Goal: Information Seeking & Learning: Find specific fact

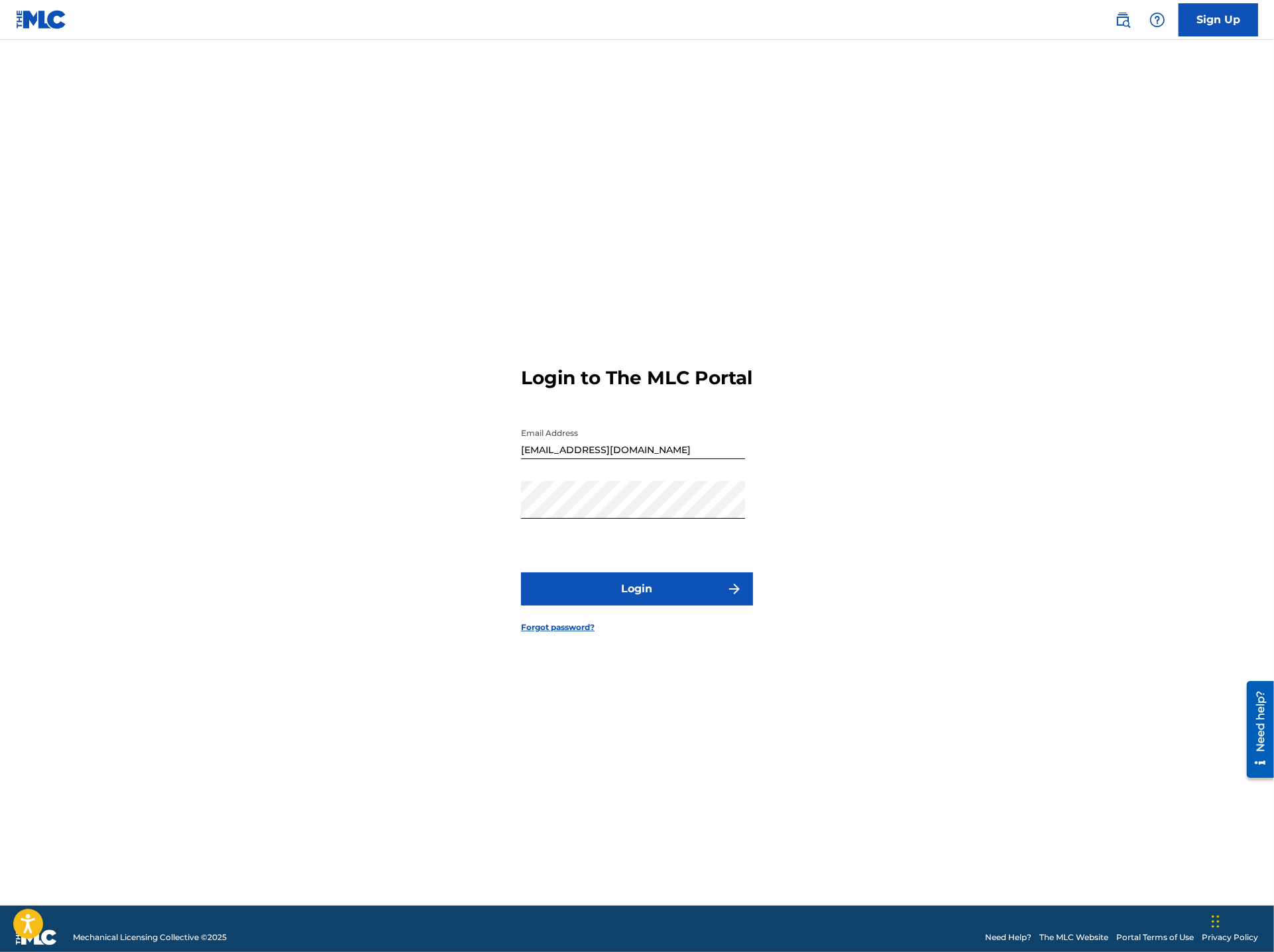
click at [599, 605] on button "Login" at bounding box center [637, 589] width 232 height 33
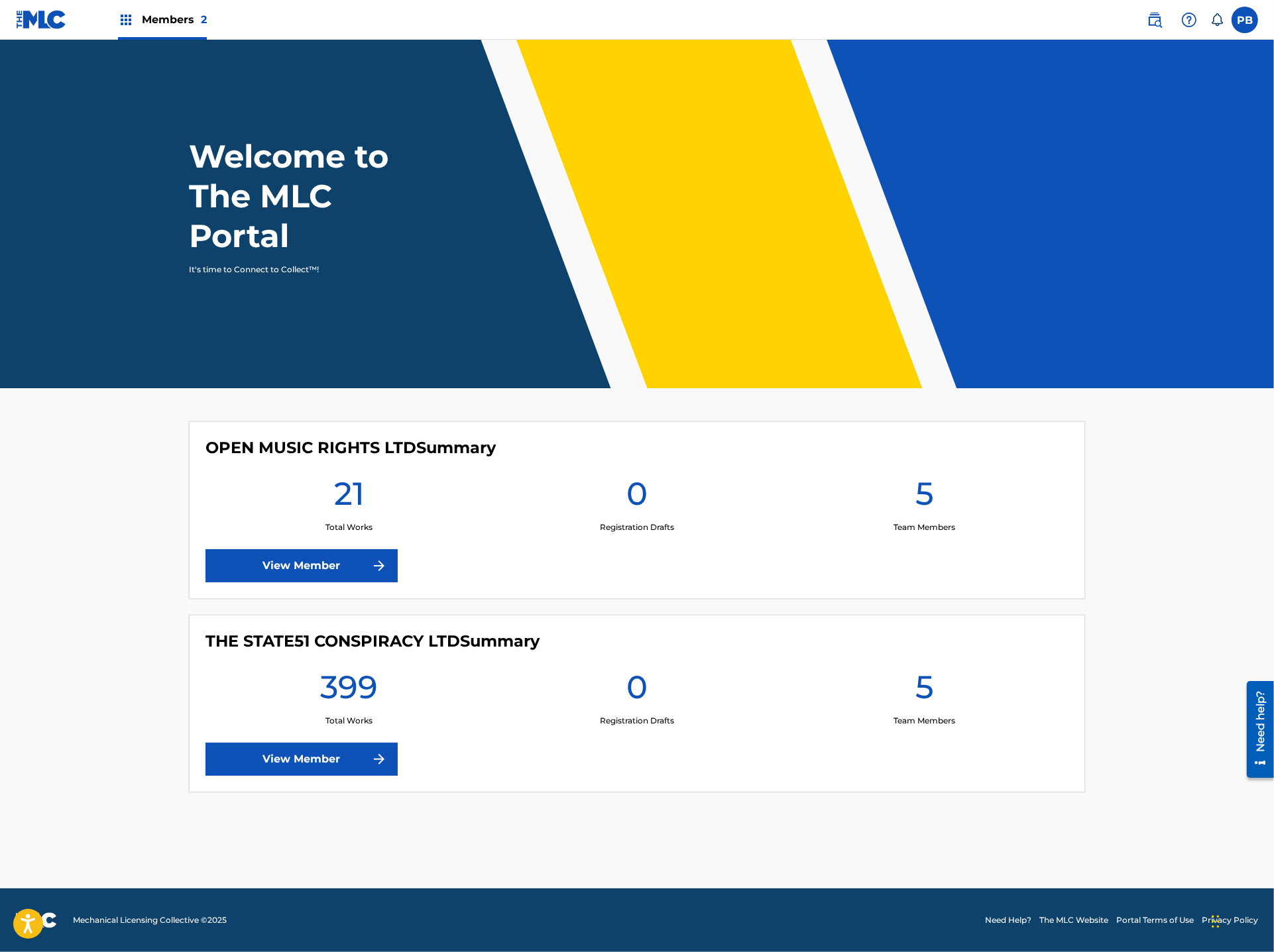
click at [1147, 5] on nav "Members 2 PB PB [PERSON_NAME] [EMAIL_ADDRESS][DOMAIN_NAME] Notification Prefere…" at bounding box center [637, 20] width 1274 height 40
click at [1152, 15] on img at bounding box center [1155, 20] width 16 height 16
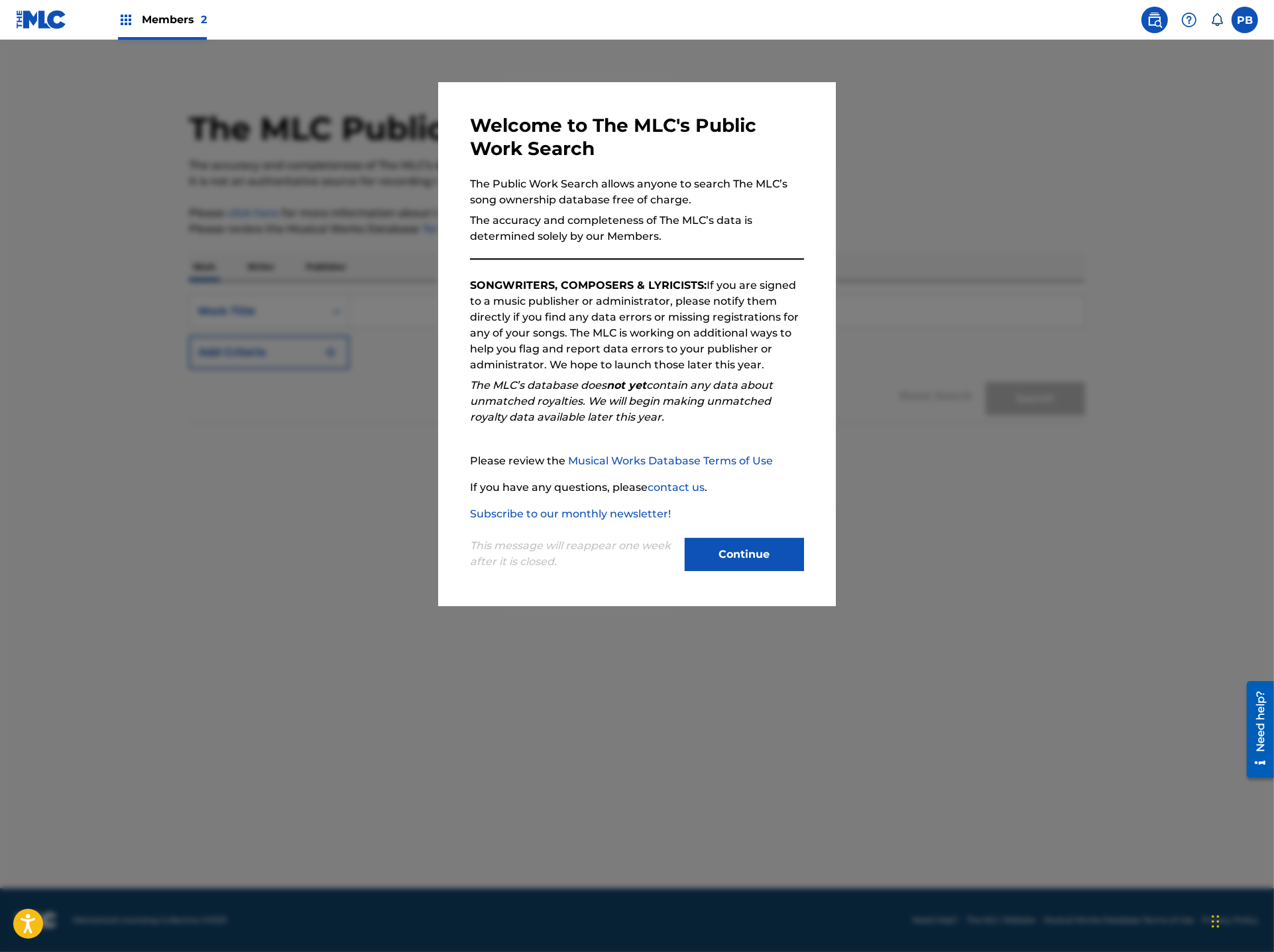
click at [709, 558] on button "Continue" at bounding box center [744, 554] width 119 height 33
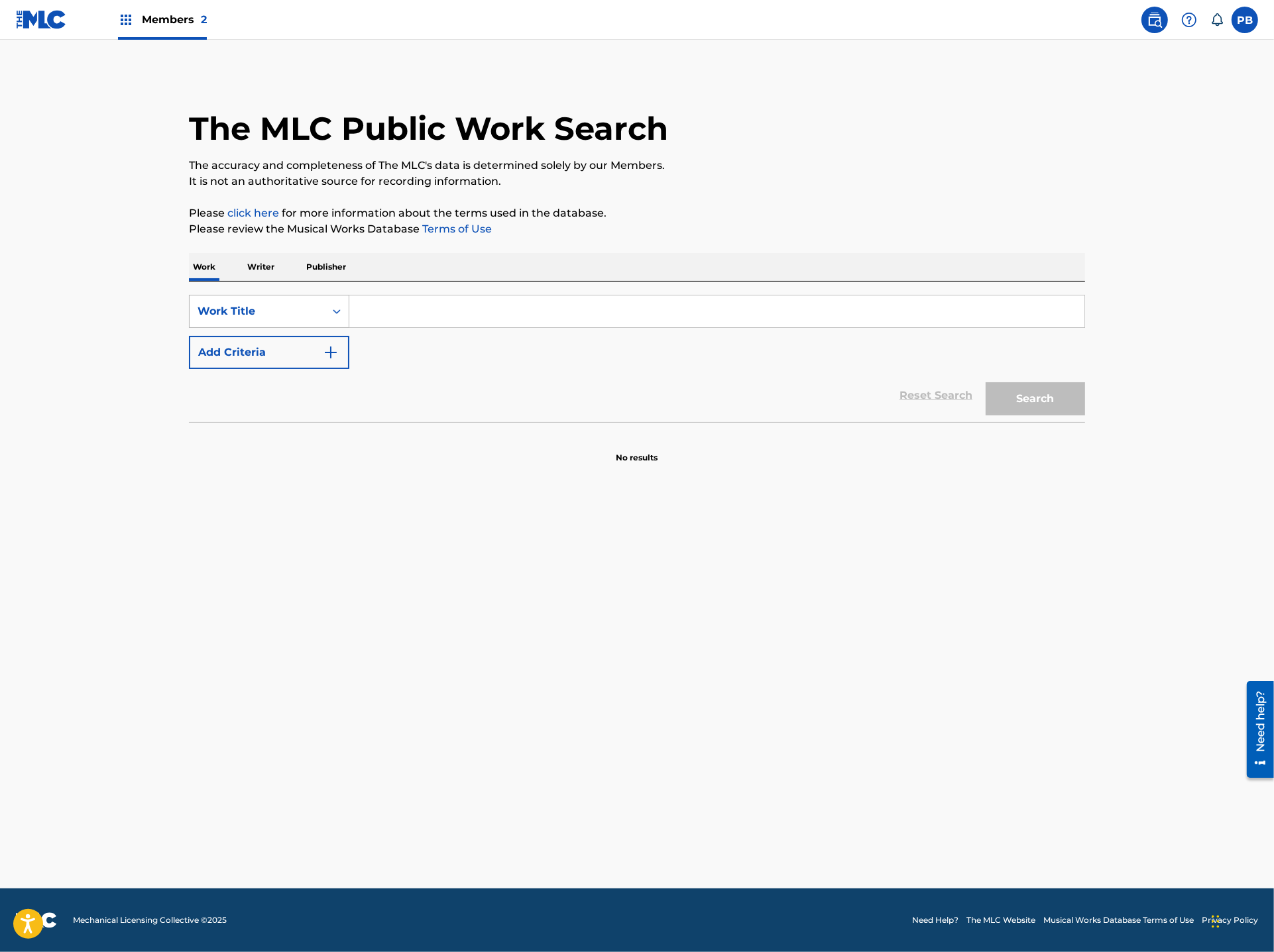
click at [236, 312] on div "Work Title" at bounding box center [257, 311] width 119 height 16
click at [300, 271] on div "Work Writer Publisher" at bounding box center [637, 267] width 896 height 27
click at [326, 265] on p "Publisher" at bounding box center [326, 267] width 48 height 27
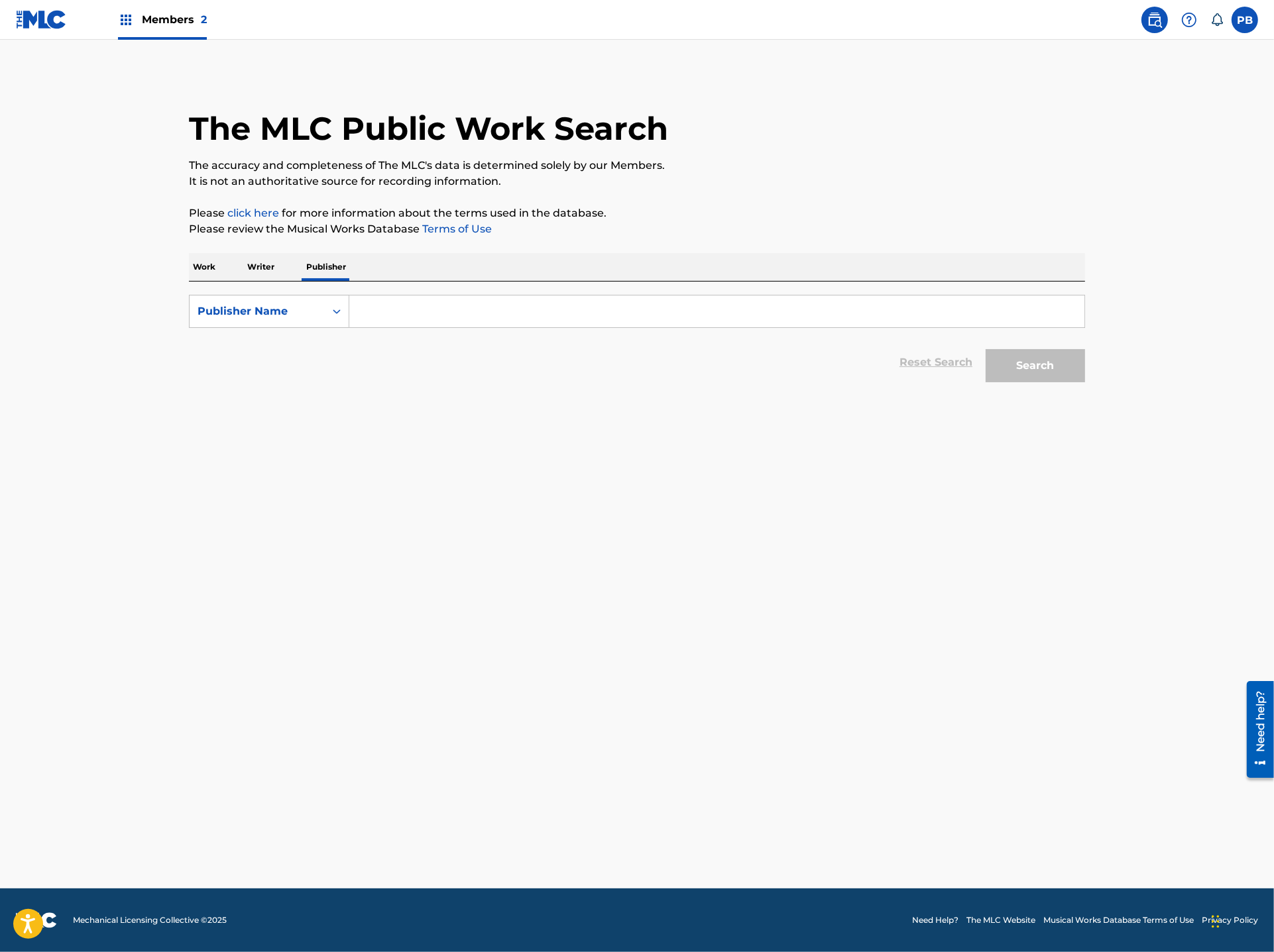
click at [420, 313] on input "Search Form" at bounding box center [716, 311] width 735 height 32
paste input "just ask if he's considering that perhaps, along with whether he can confirm"
type input "just ask if he's considering that perhaps, along with whether he can confirm"
click at [302, 316] on div "Publisher Name" at bounding box center [257, 311] width 119 height 16
click at [287, 365] on div "MLC Publisher Number" at bounding box center [269, 378] width 159 height 33
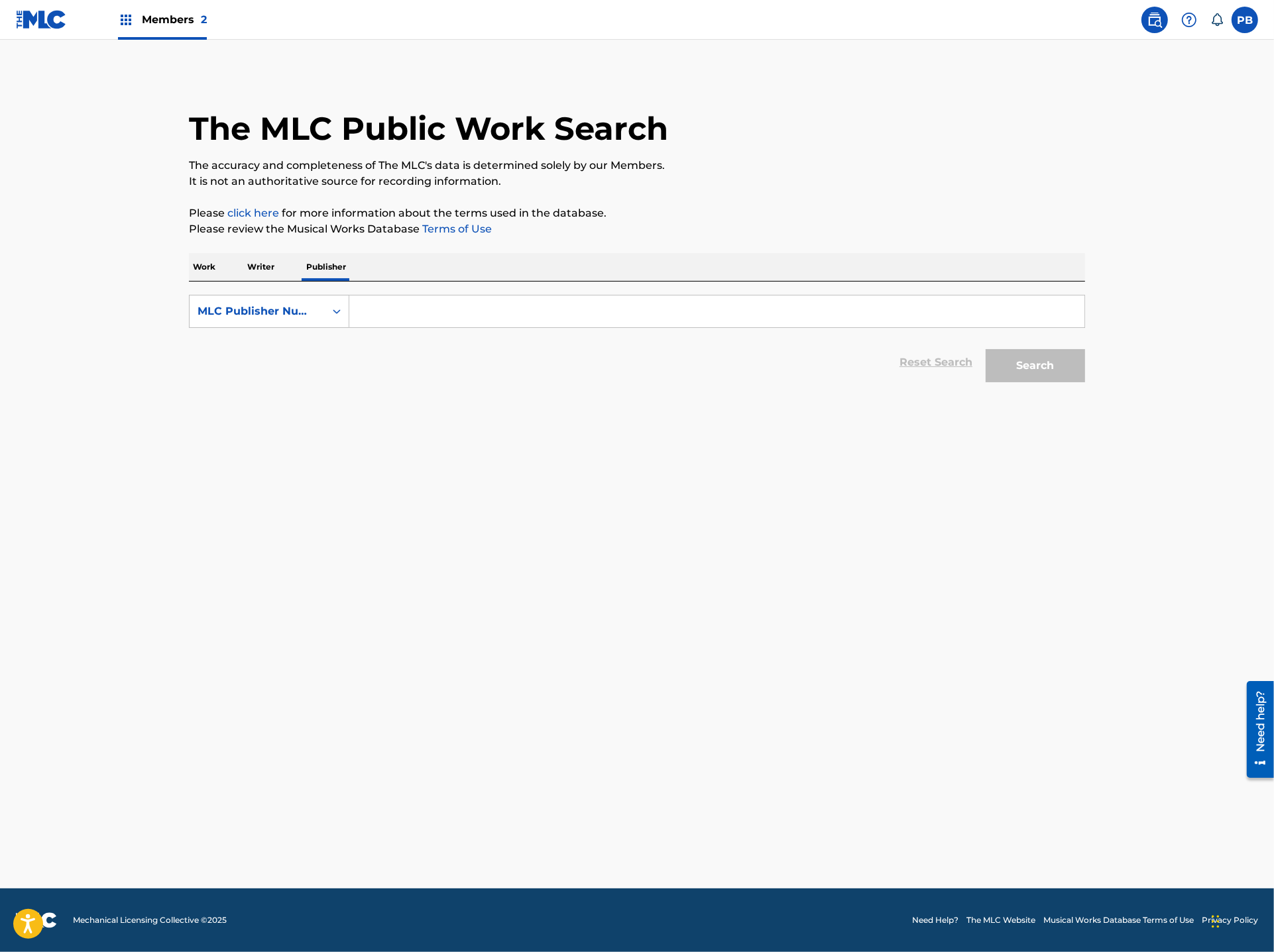
click at [287, 365] on div "Reset Search Search" at bounding box center [637, 362] width 896 height 53
click at [650, 318] on input "Search Form" at bounding box center [716, 311] width 735 height 32
paste input "P092EJ."
type input "P092EJ"
click at [985, 349] on button "Search" at bounding box center [1035, 365] width 100 height 33
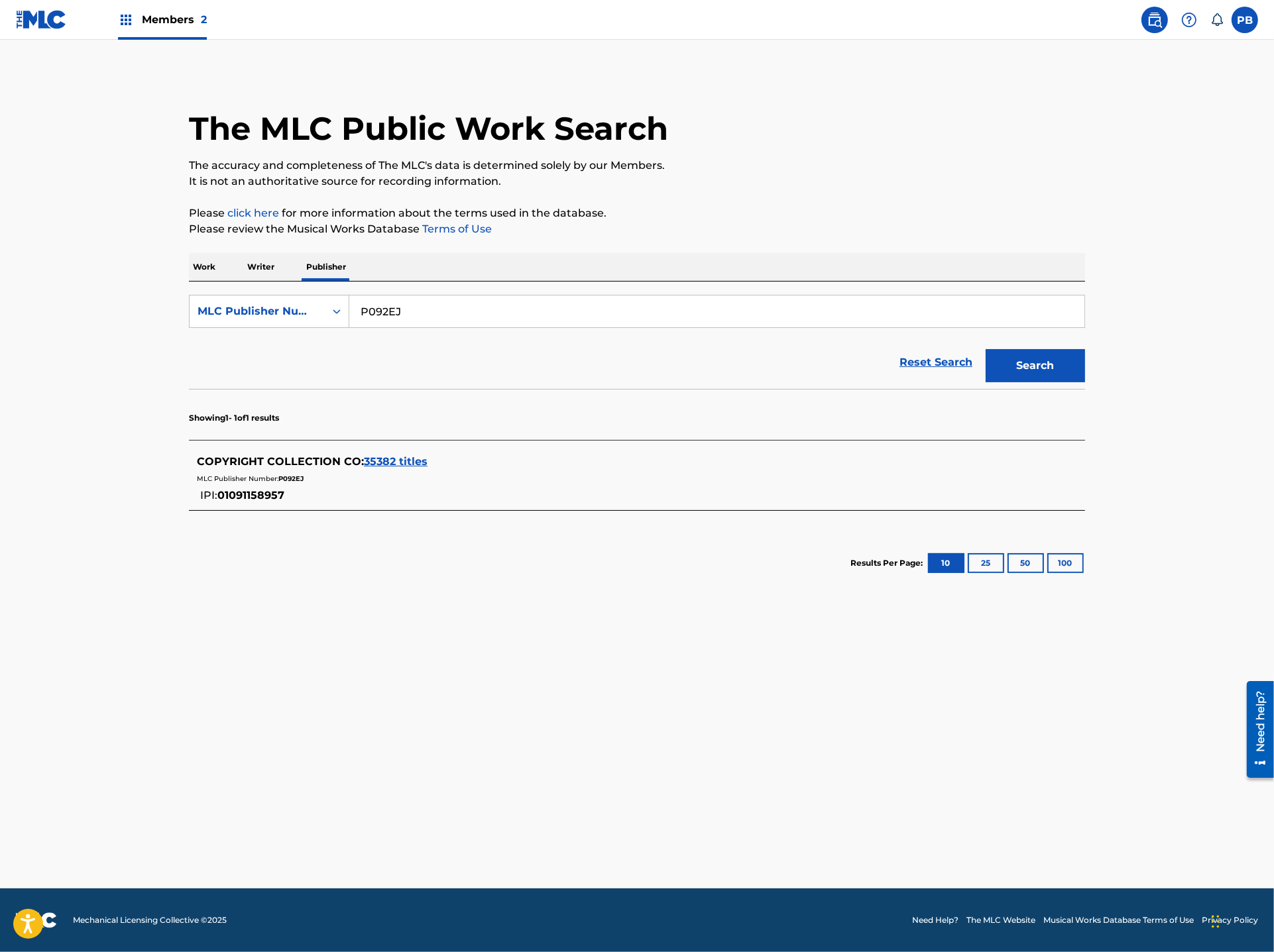
click at [379, 462] on span "35382 titles" at bounding box center [395, 461] width 64 height 13
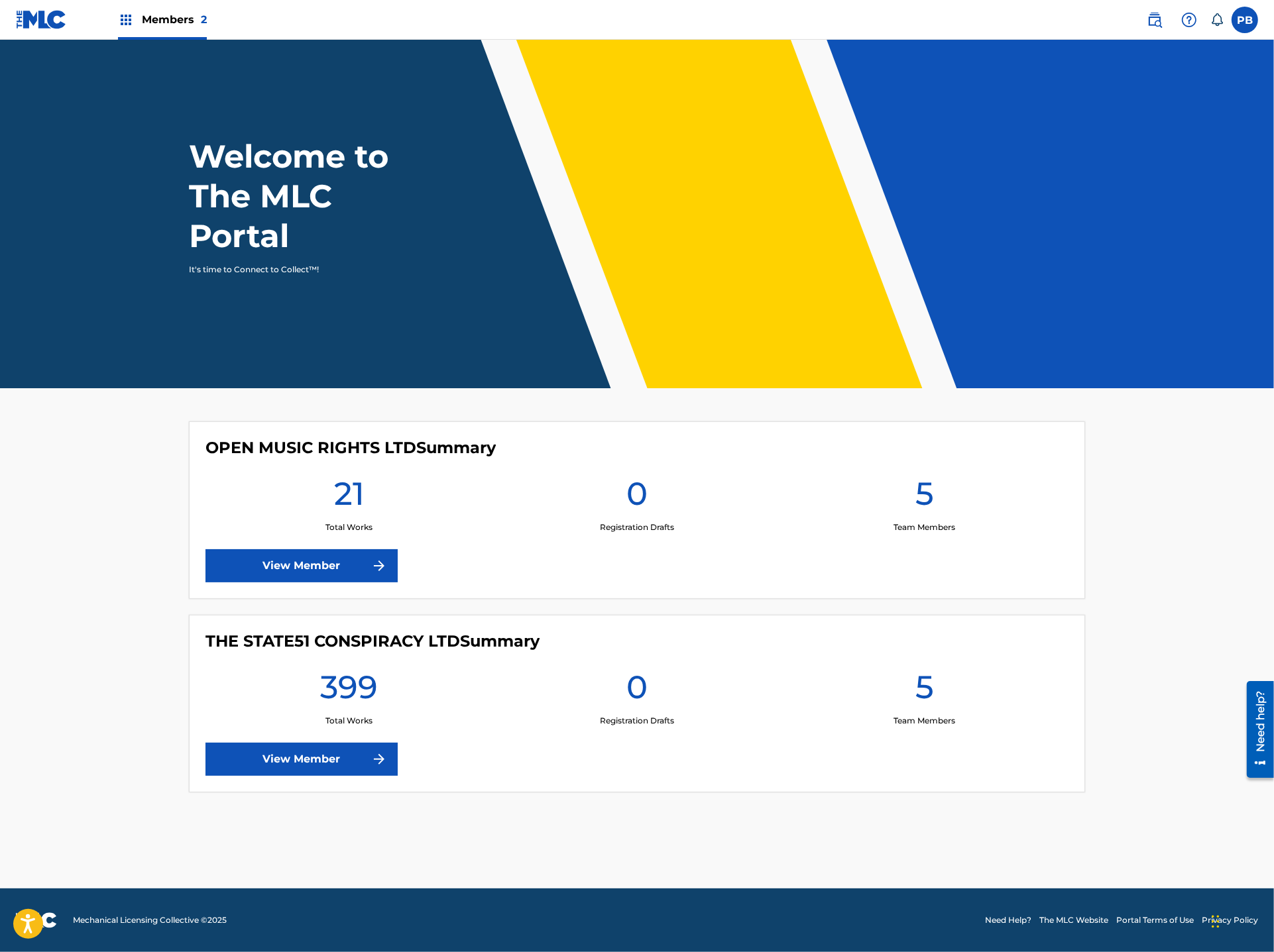
click at [1148, 14] on img at bounding box center [1155, 20] width 16 height 16
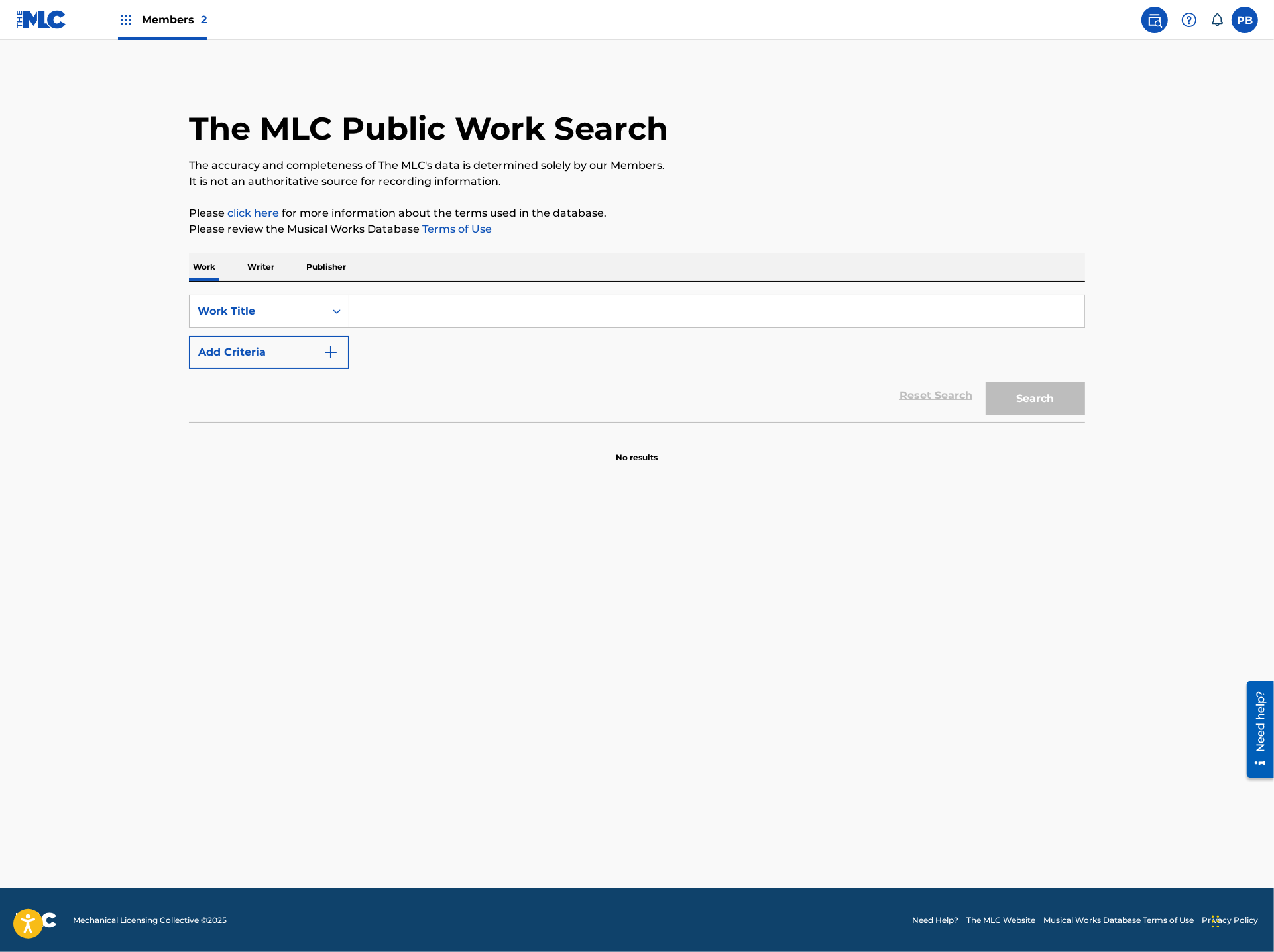
click at [331, 257] on p "Publisher" at bounding box center [326, 267] width 48 height 27
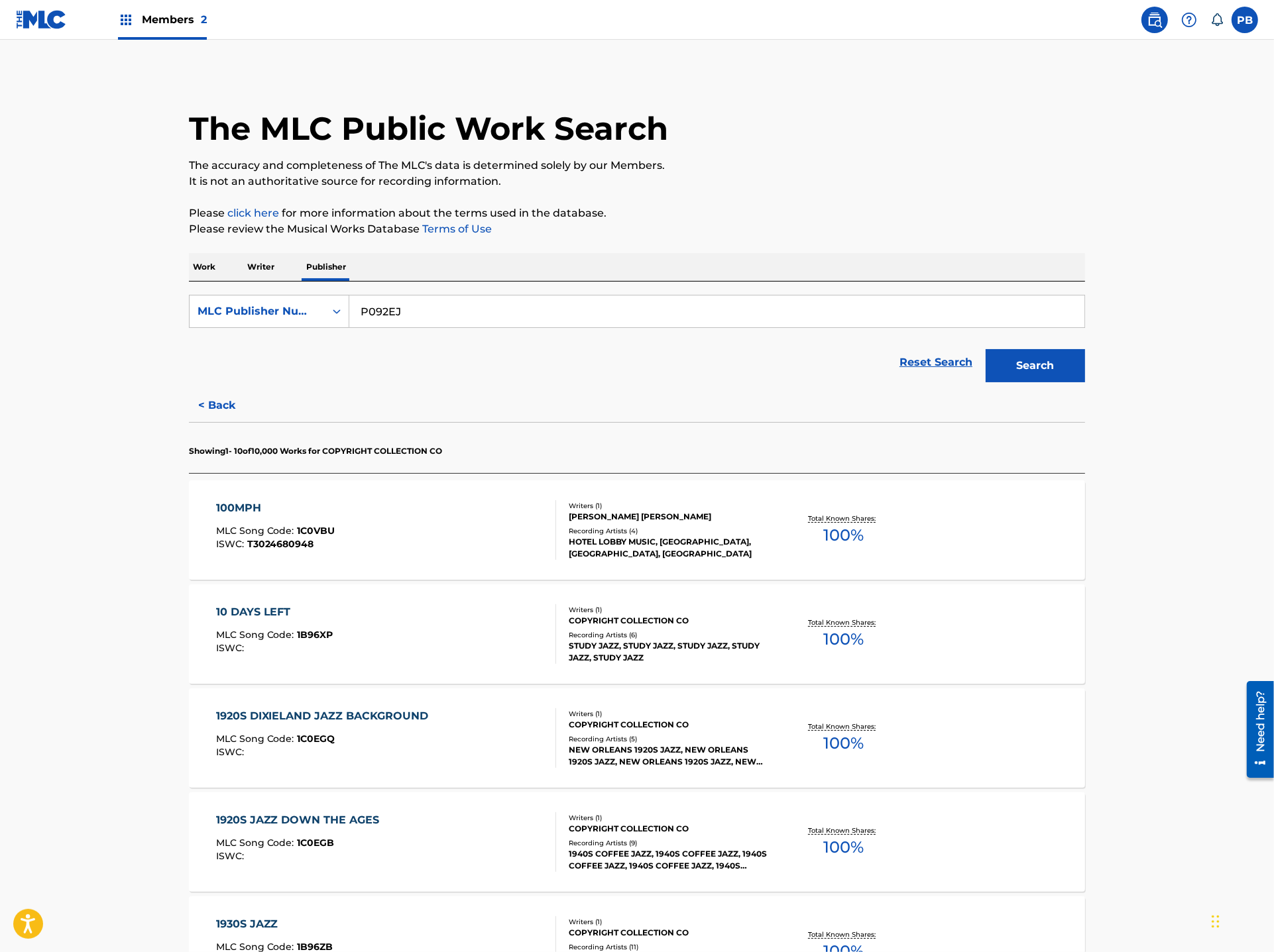
click at [415, 318] on input "P092EJ" at bounding box center [716, 311] width 735 height 32
click at [224, 412] on button "< Back" at bounding box center [228, 405] width 79 height 33
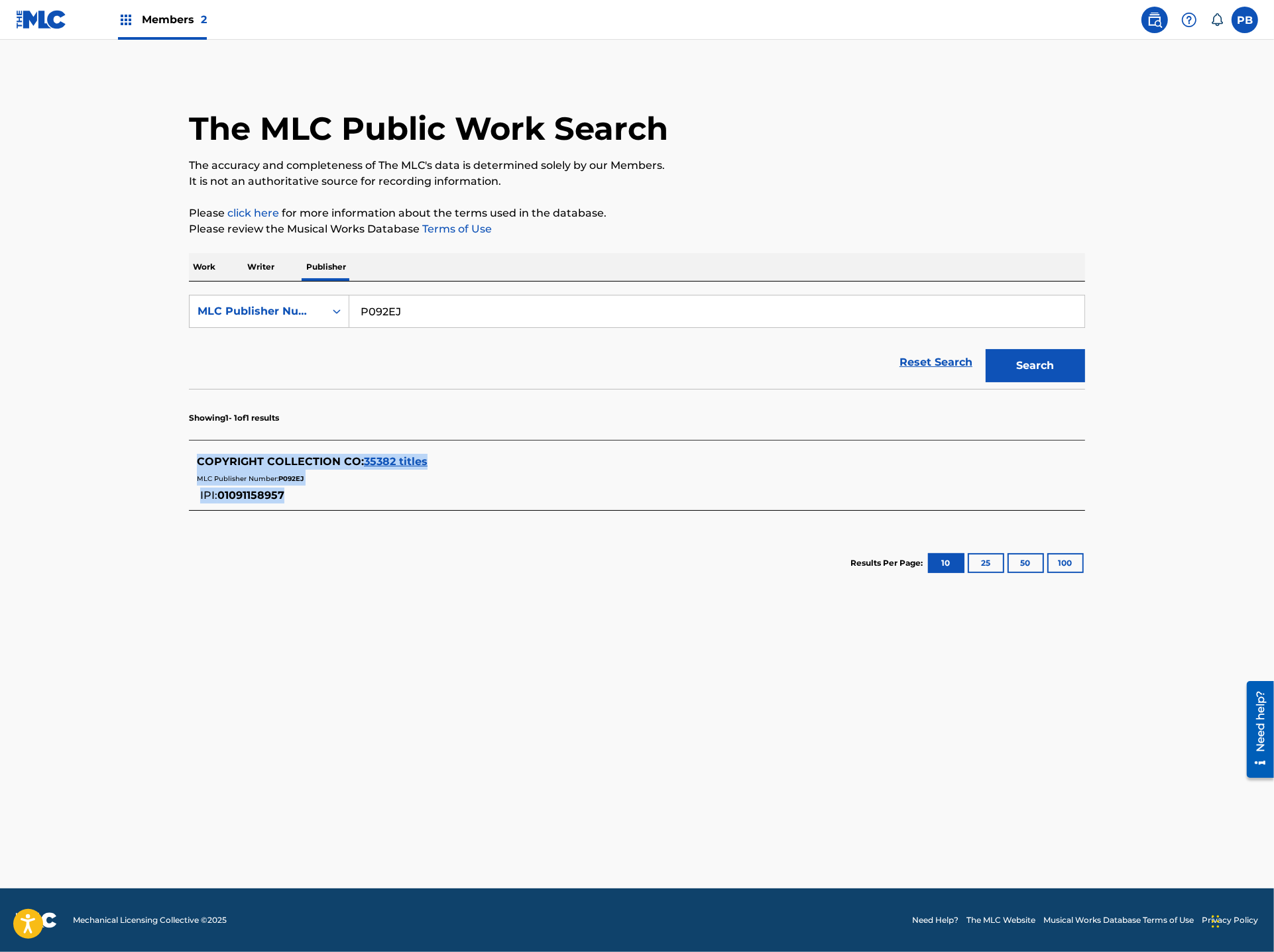
drag, startPoint x: 191, startPoint y: 461, endPoint x: 285, endPoint y: 496, distance: 100.3
click at [285, 496] on div "COPYRIGHT COLLECTION CO : 35382 titles MLC Publisher Number: P092EJ IPI: 010911…" at bounding box center [637, 478] width 896 height 63
copy div "COPYRIGHT COLLECTION CO : 35382 titles MLC Publisher Number: P092EJ IPI: 010911…"
click at [389, 444] on section "COPYRIGHT COLLECTION CO : 35382 titles MLC Publisher Number: P092EJ IPI: 010911…" at bounding box center [637, 475] width 896 height 71
click at [387, 456] on span "35382 titles" at bounding box center [395, 461] width 64 height 13
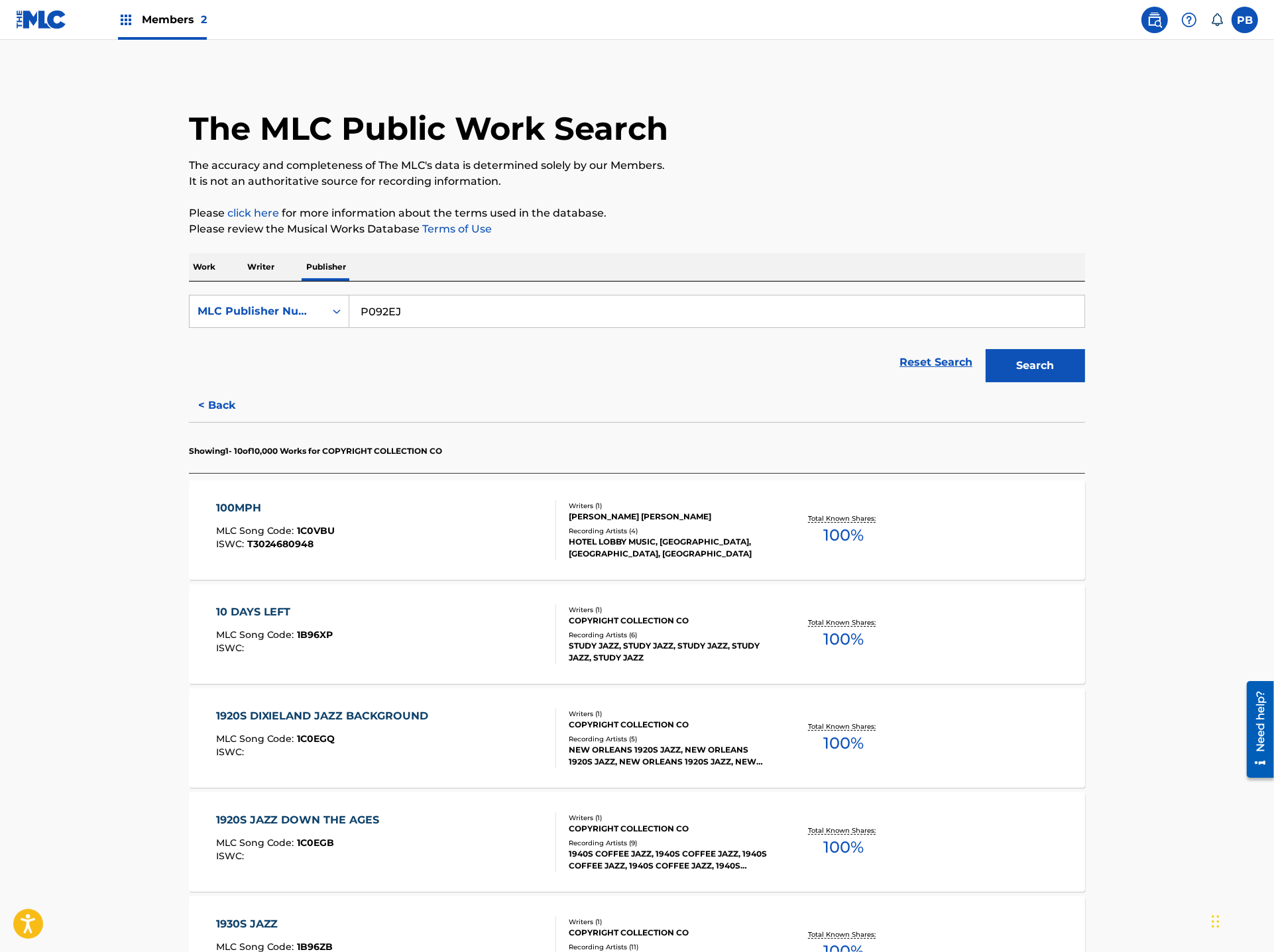
click at [423, 646] on div "10 DAYS LEFT MLC Song Code : 1B96XP ISWC :" at bounding box center [386, 634] width 340 height 60
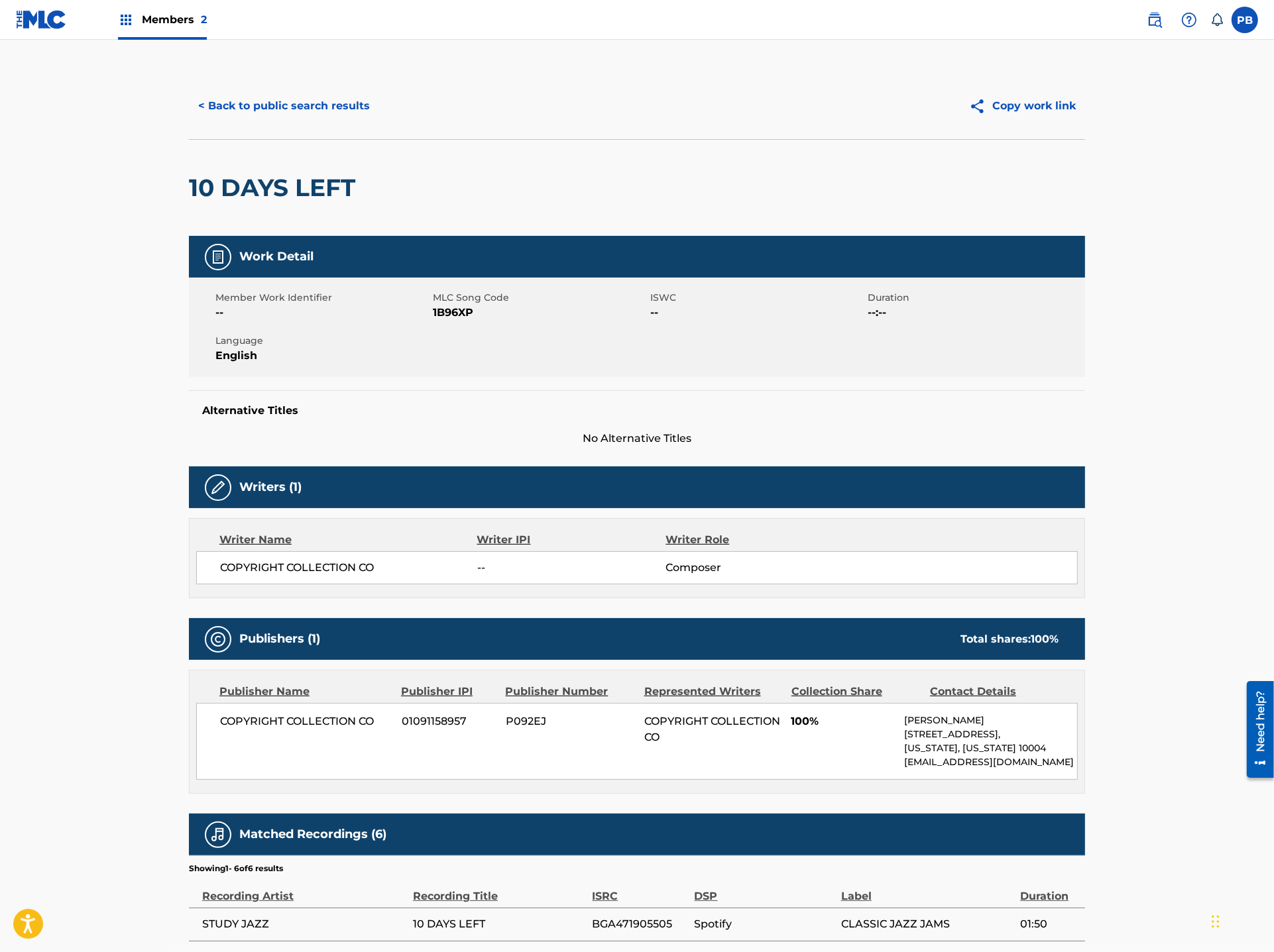
scroll to position [253, 0]
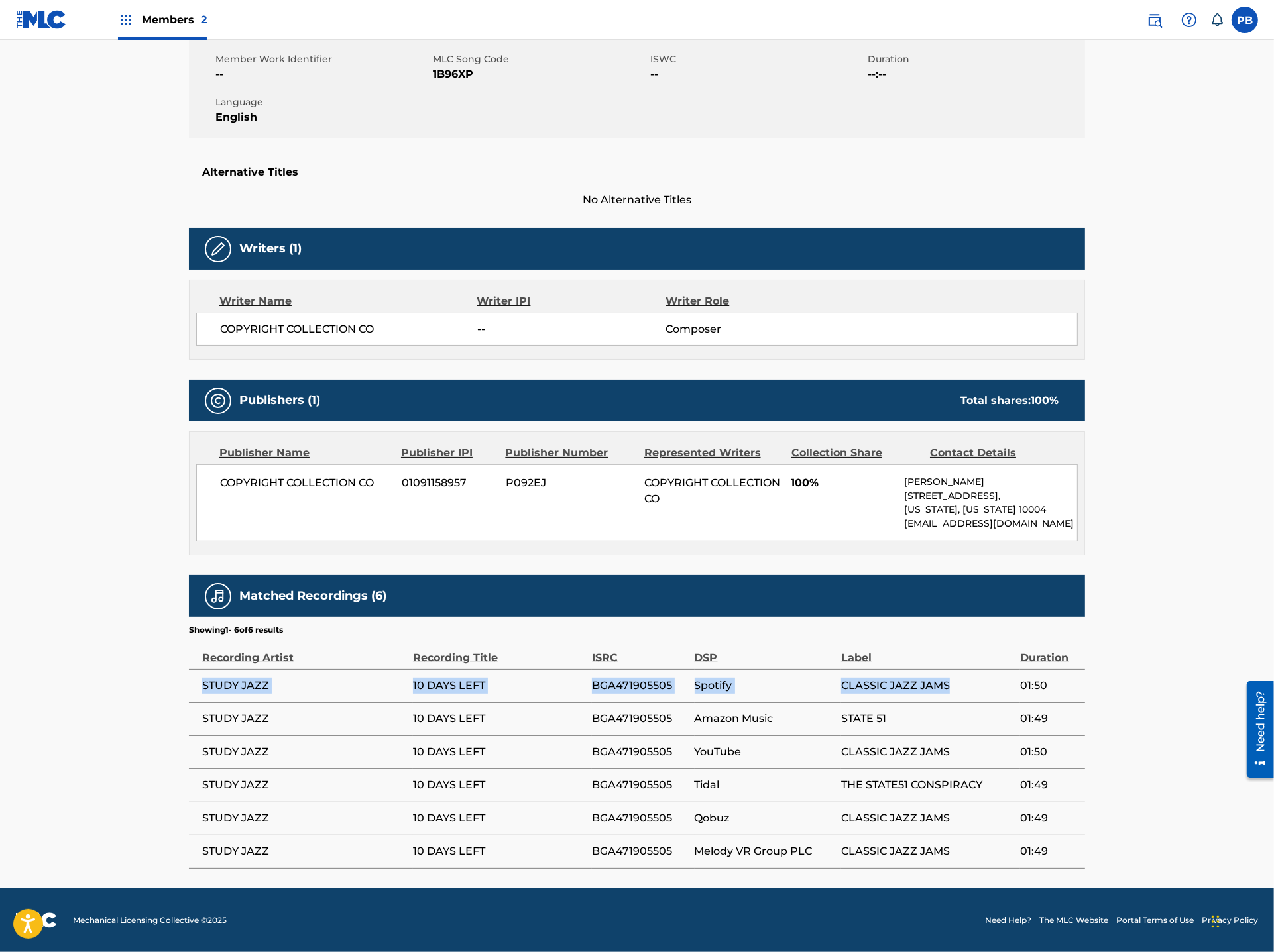
drag, startPoint x: 958, startPoint y: 685, endPoint x: 210, endPoint y: 678, distance: 748.0
click at [210, 678] on tr "STUDY JAZZ 10 DAYS LEFT BGA471905505 Spotify CLASSIC JAZZ JAMS 01:50" at bounding box center [637, 685] width 896 height 33
click at [601, 691] on span "BGA471905505" at bounding box center [640, 685] width 96 height 16
click at [477, 665] on div "Recording Title" at bounding box center [499, 651] width 173 height 30
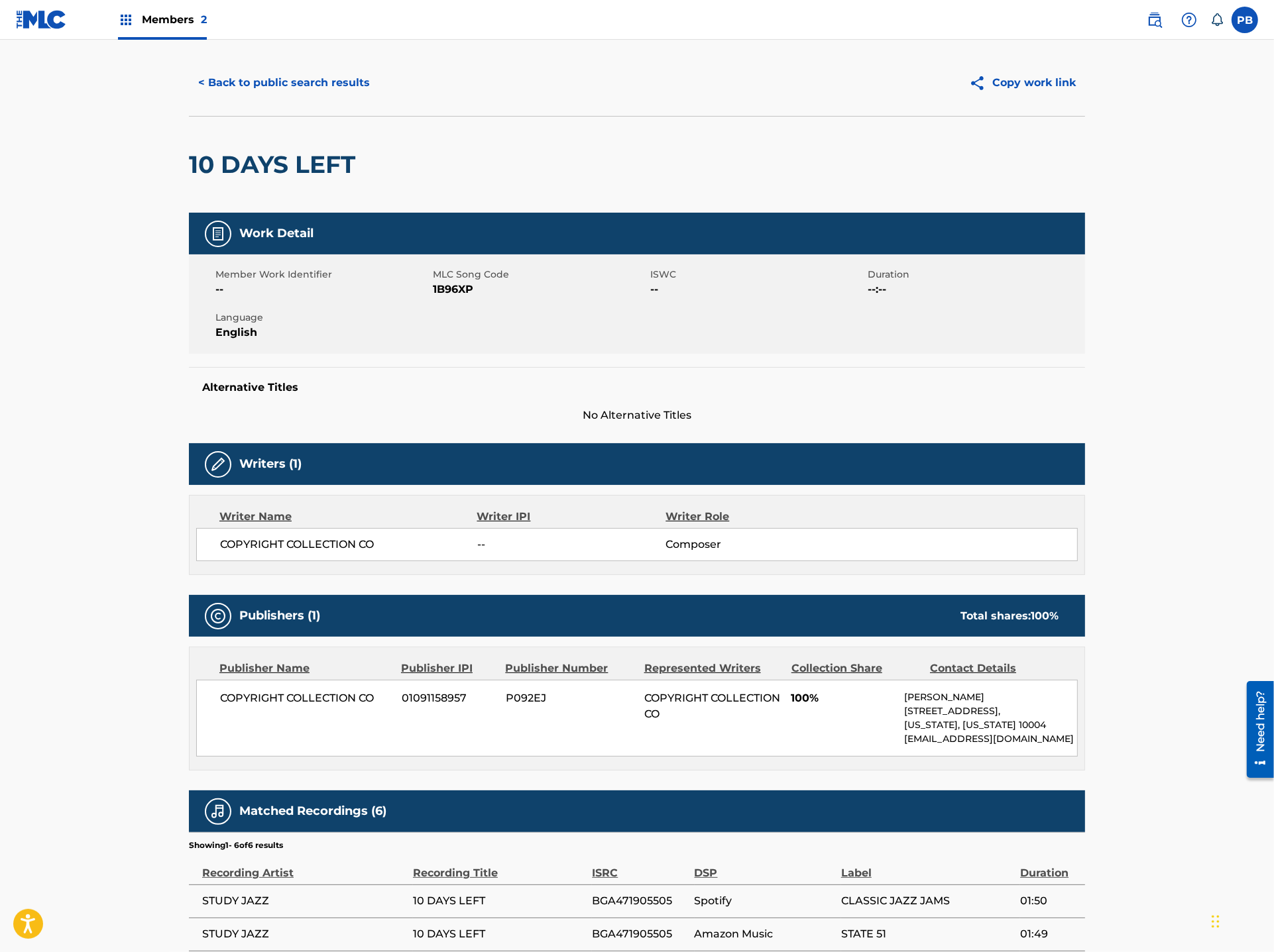
scroll to position [24, 0]
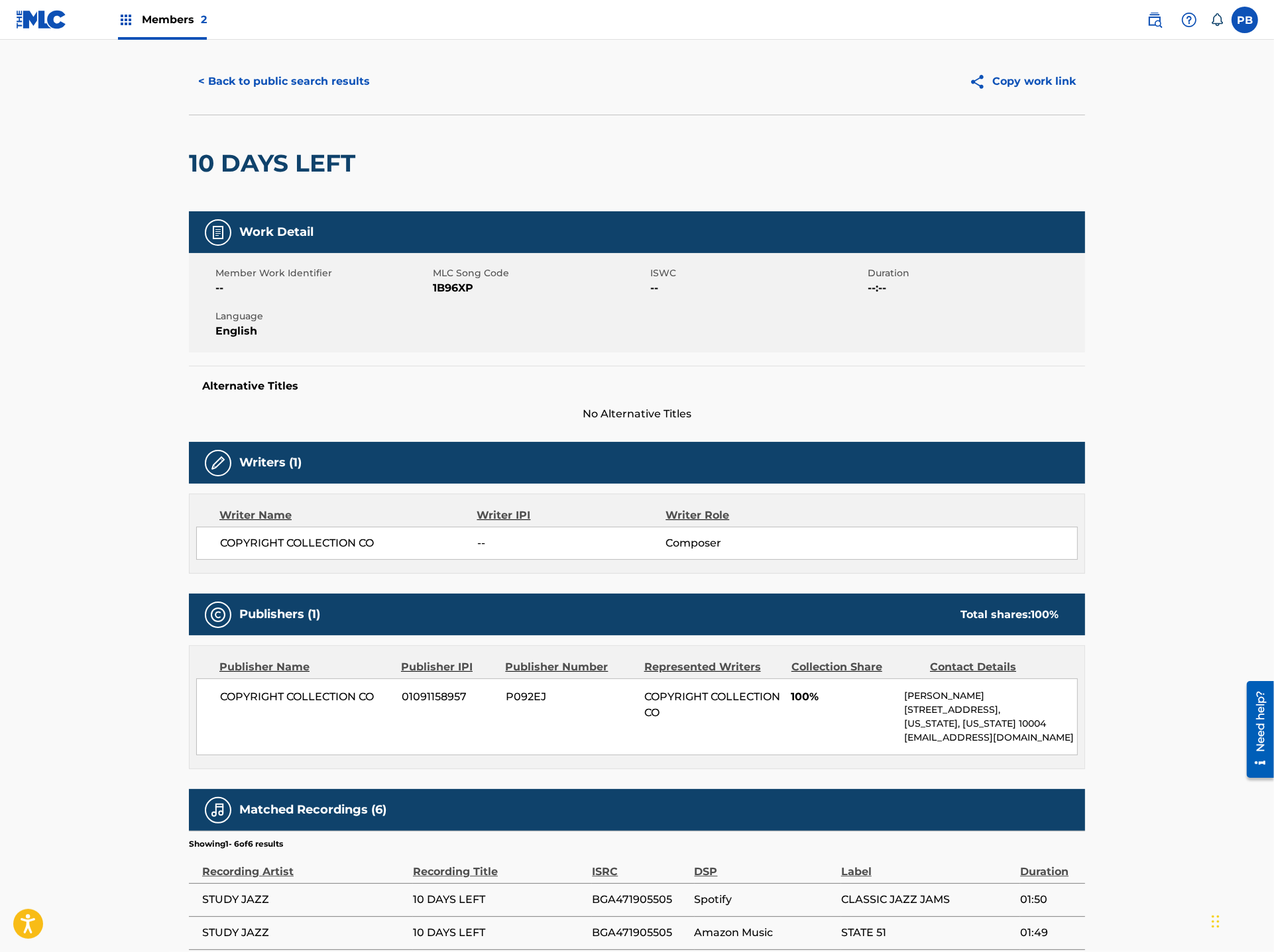
click at [1048, 82] on button "Copy work link" at bounding box center [1023, 82] width 126 height 33
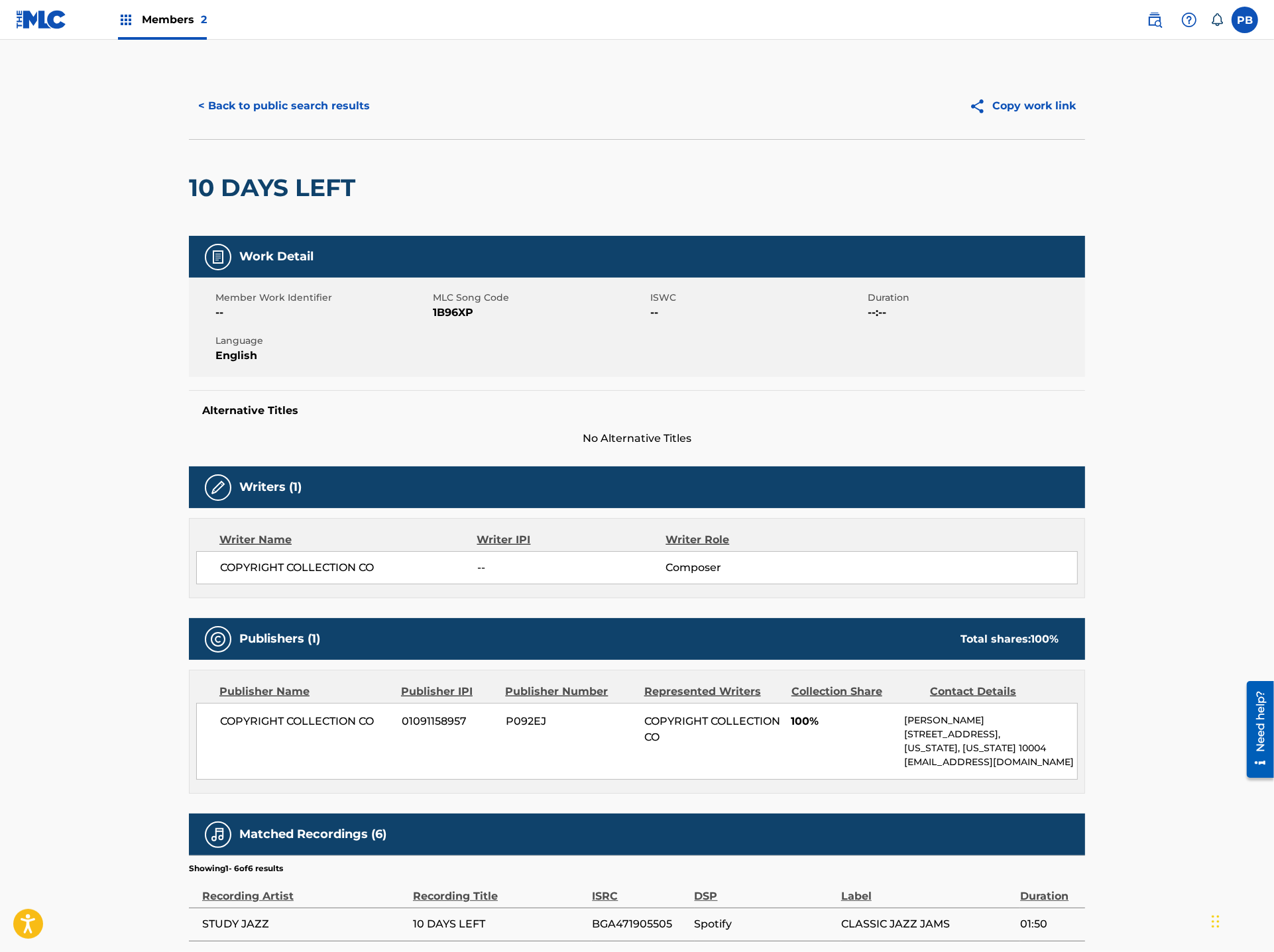
click at [220, 109] on button "< Back to public search results" at bounding box center [284, 106] width 191 height 33
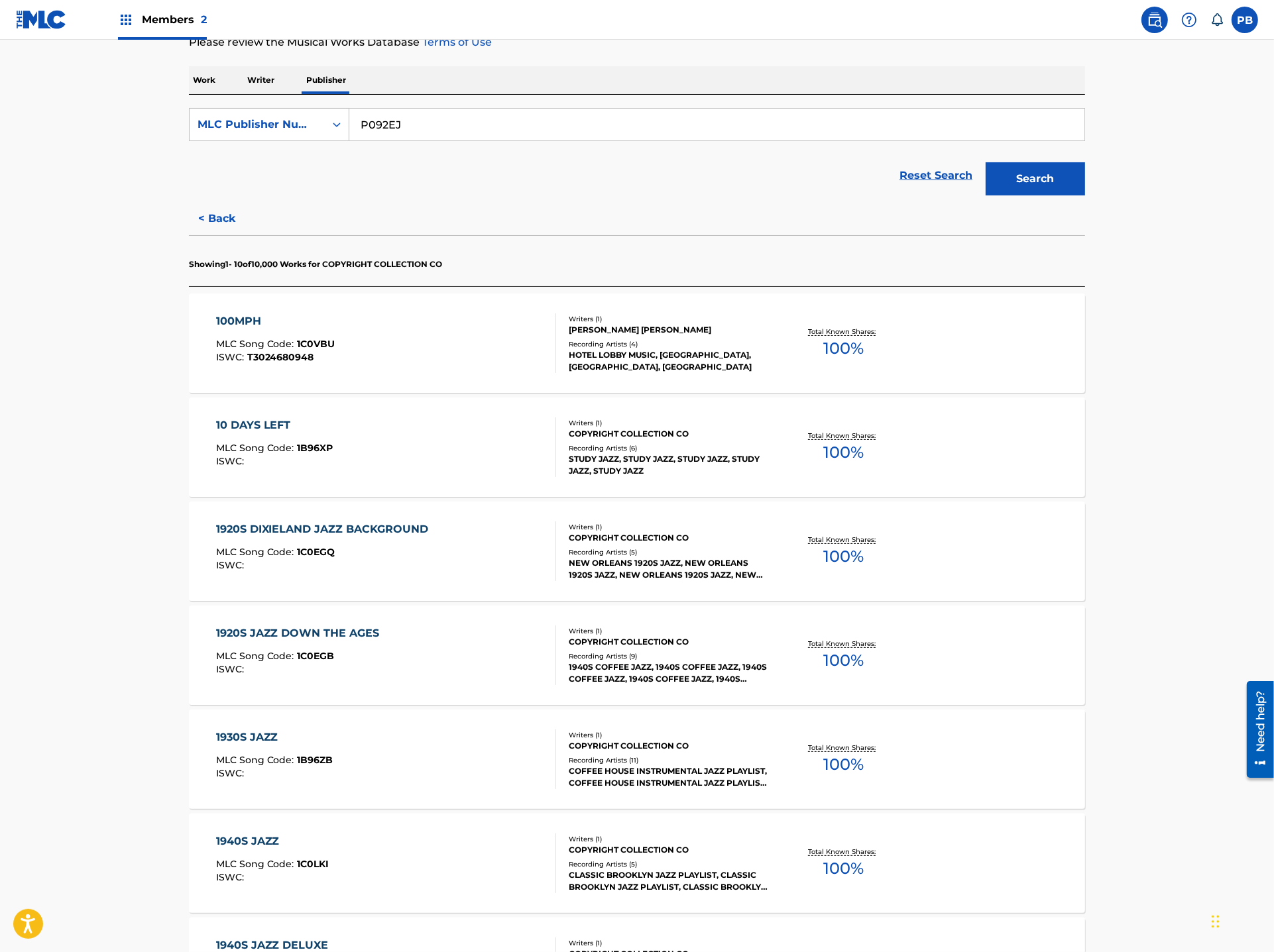
scroll to position [394, 0]
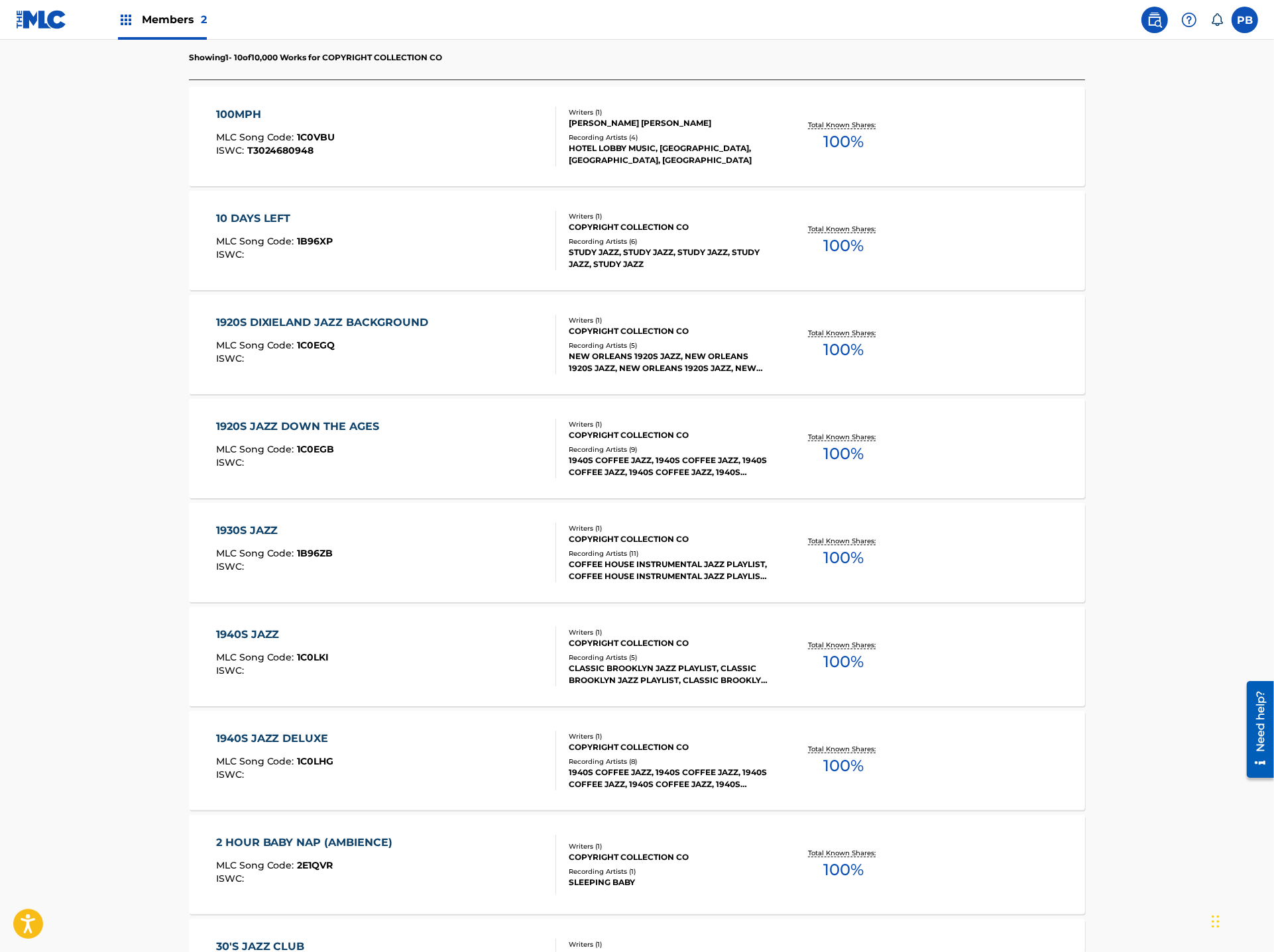
click at [651, 757] on div "Recording Artists ( 8 )" at bounding box center [668, 761] width 200 height 10
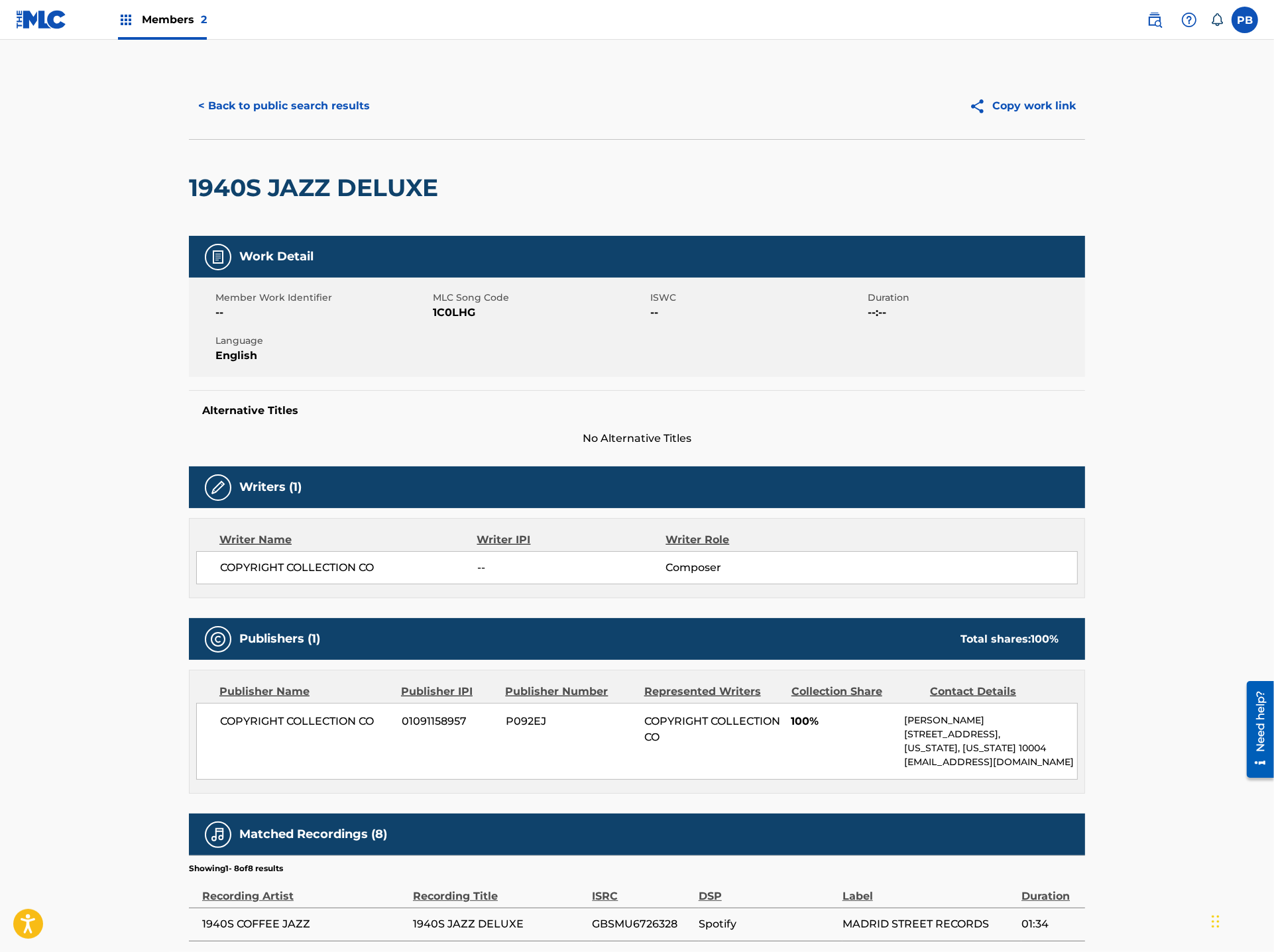
click at [276, 98] on button "< Back to public search results" at bounding box center [284, 106] width 191 height 33
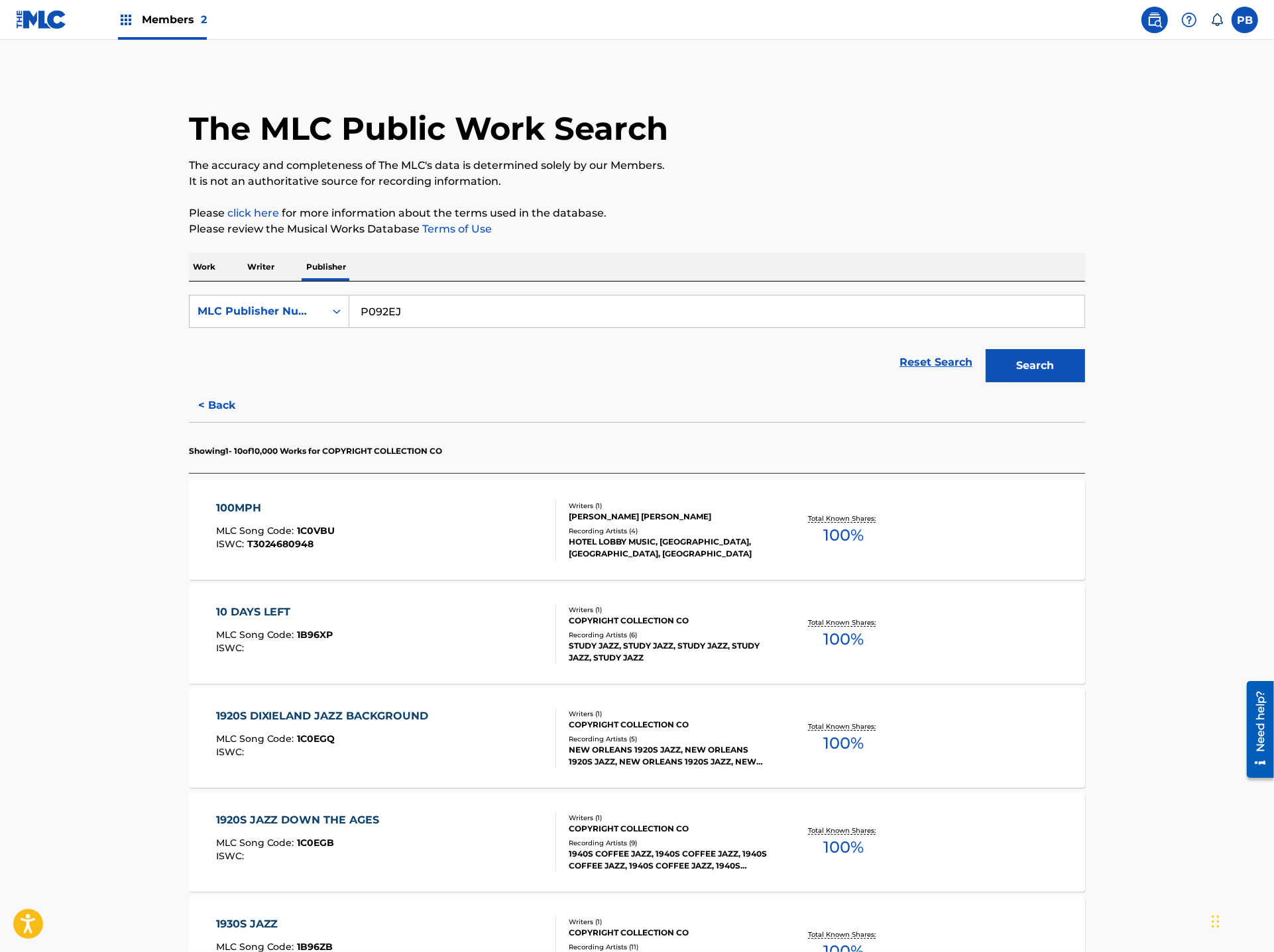
click at [507, 539] on div "100MPH MLC Song Code : 1C0VBU ISWC : T3024680948" at bounding box center [386, 530] width 340 height 60
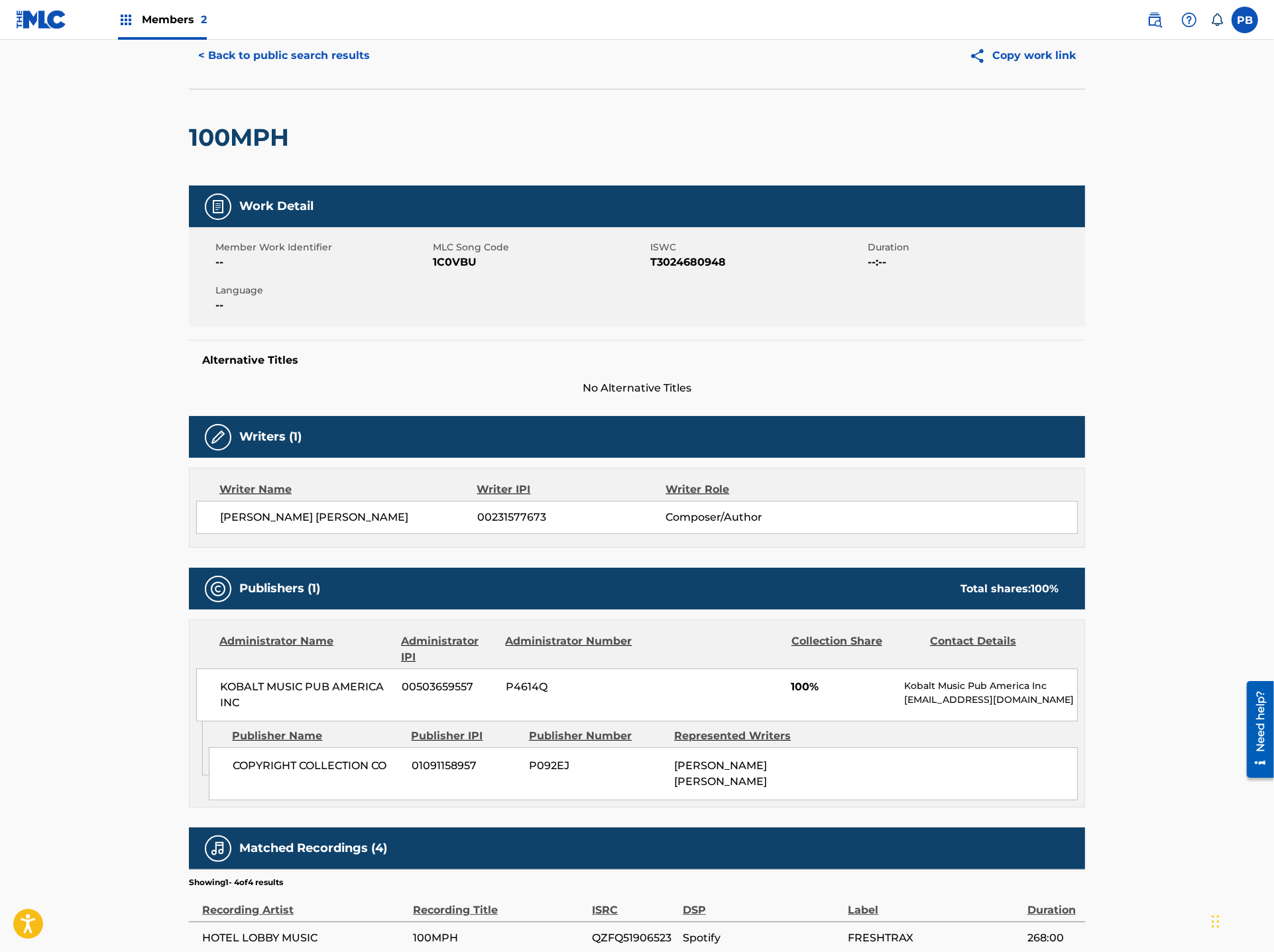
scroll to position [236, 0]
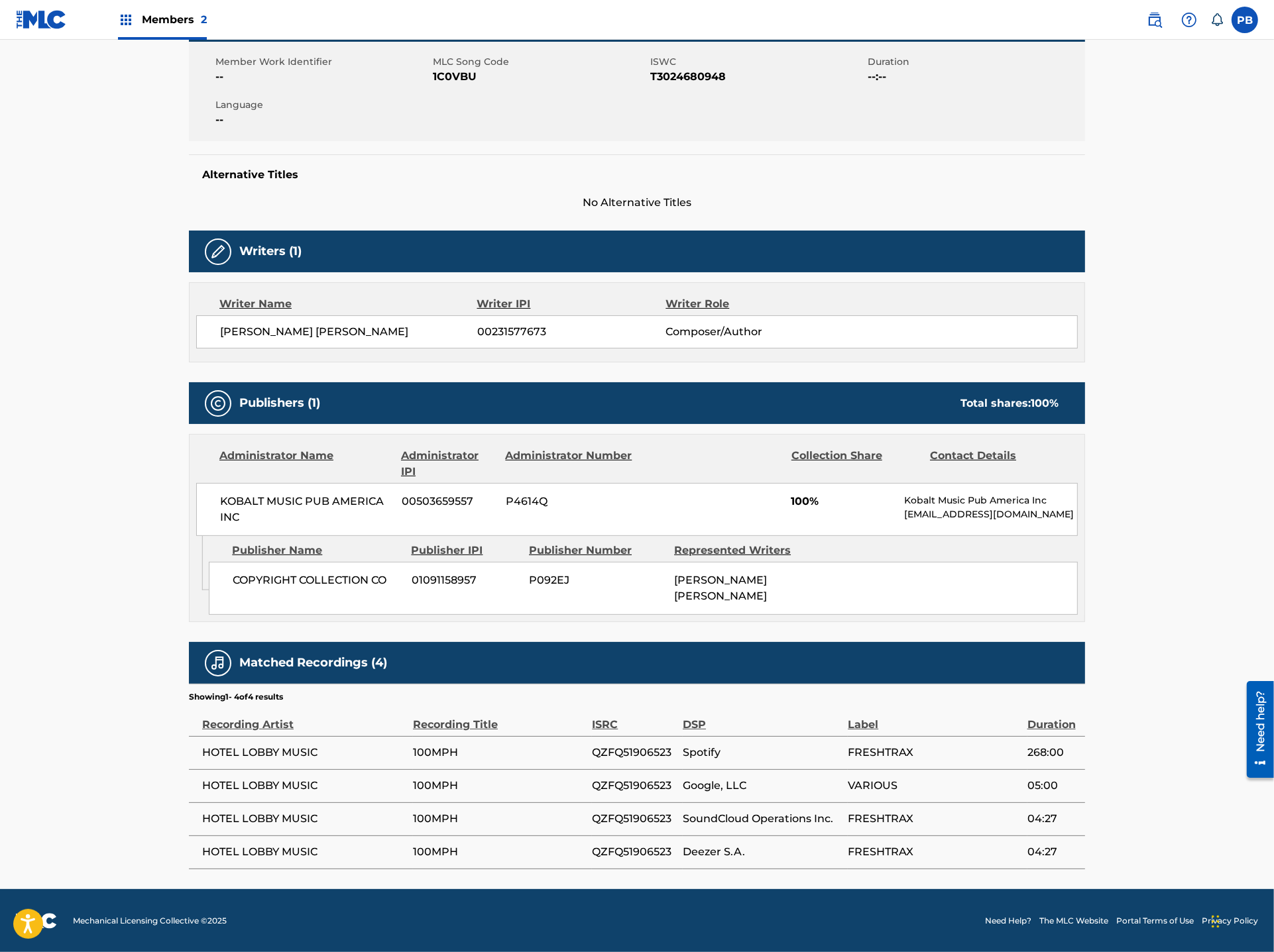
click at [605, 758] on span "QZFQ51906523" at bounding box center [634, 753] width 84 height 16
click at [608, 788] on span "QZFQ51906523" at bounding box center [634, 786] width 84 height 16
copy span "QZFQ51906523"
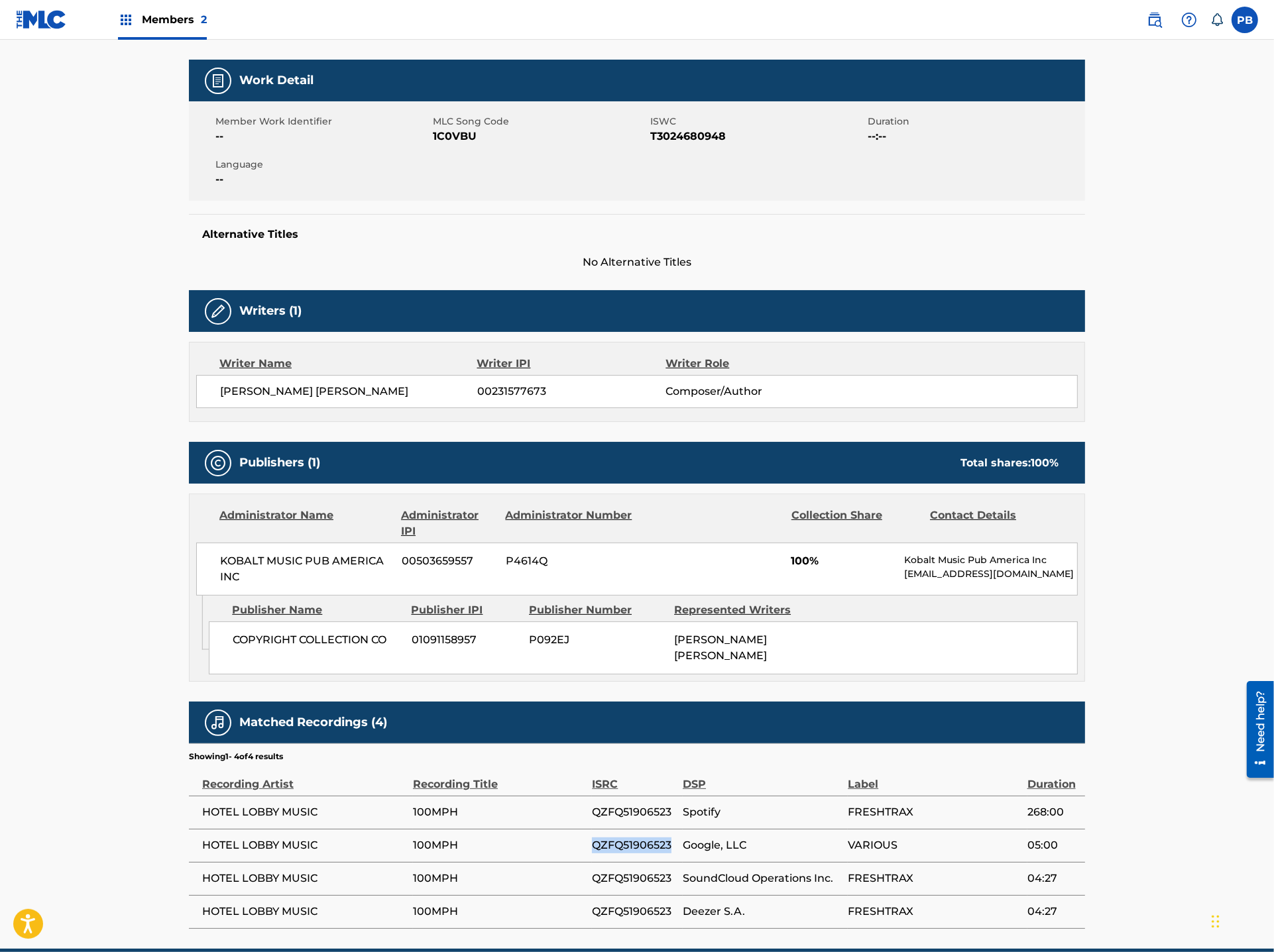
scroll to position [0, 0]
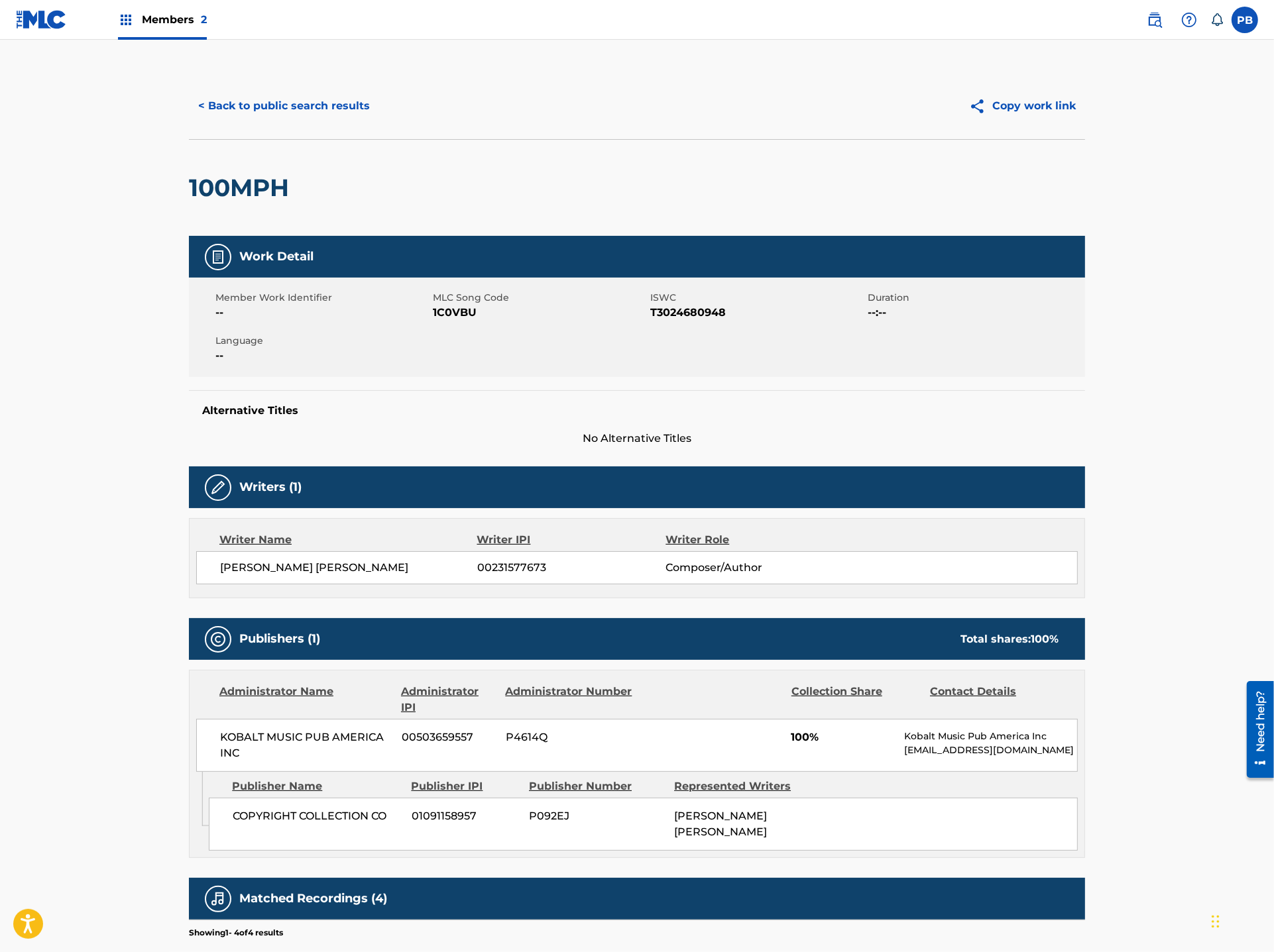
click at [232, 101] on button "< Back to public search results" at bounding box center [284, 106] width 191 height 33
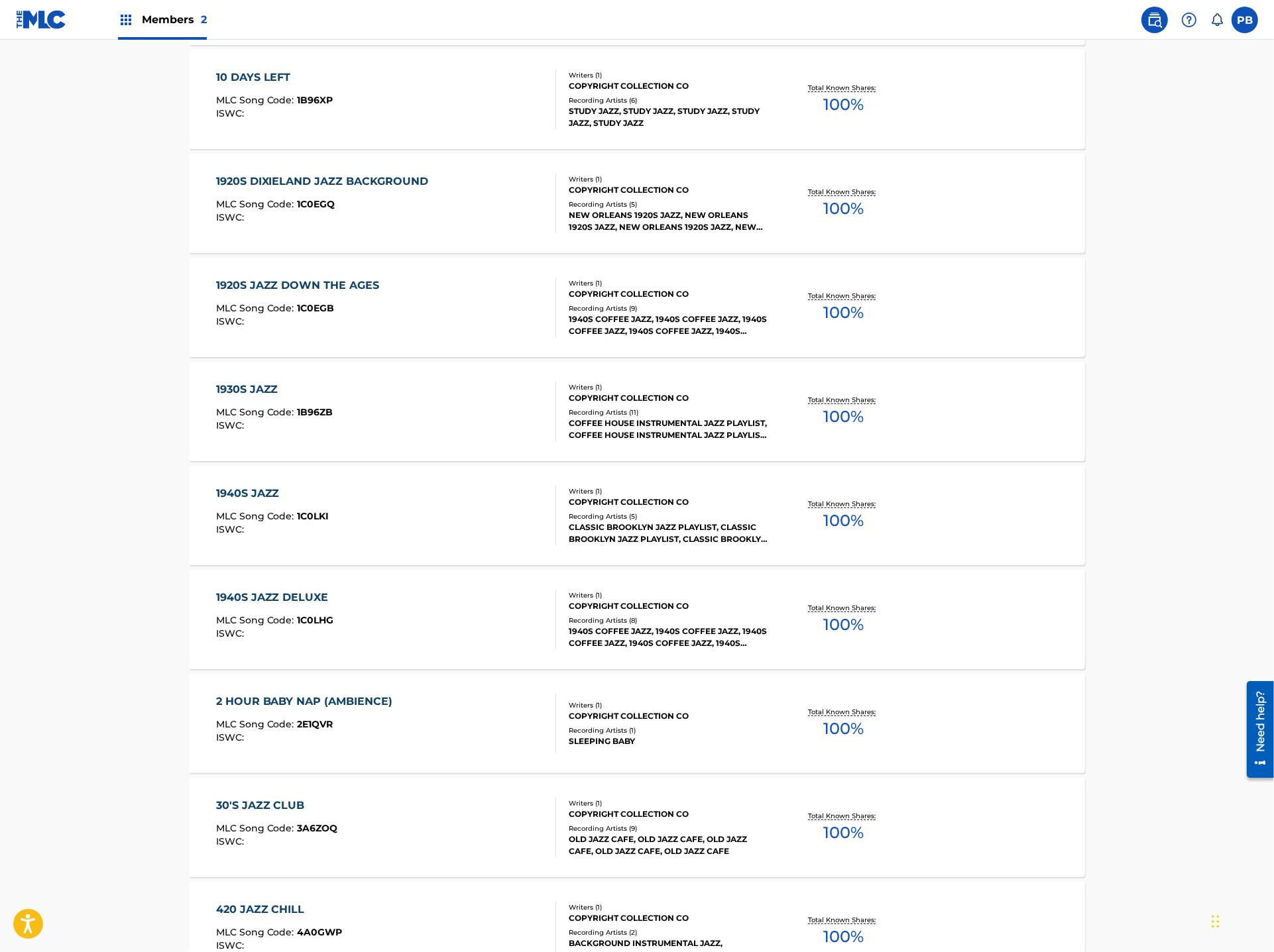
scroll to position [723, 0]
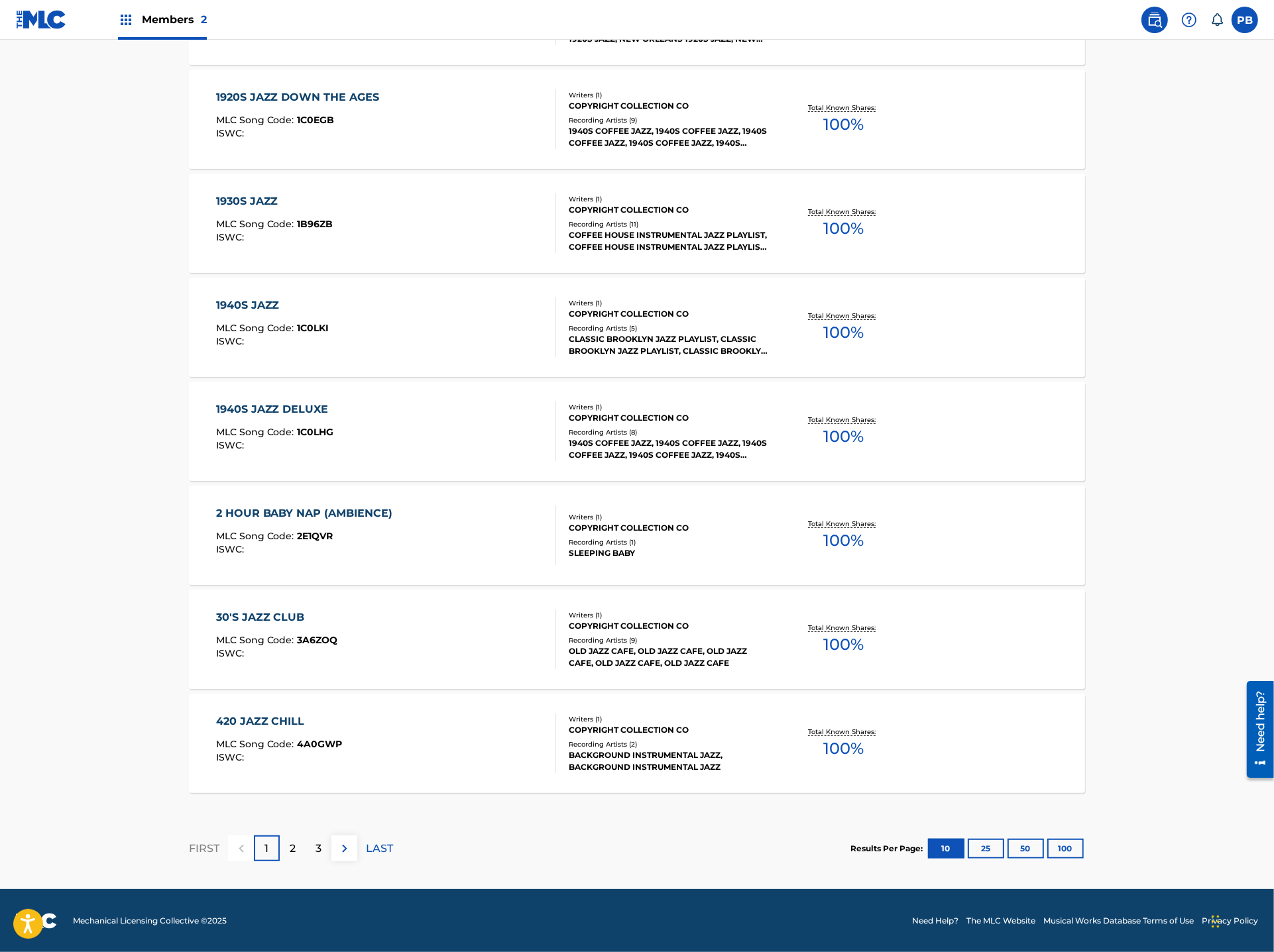
click at [1021, 844] on button "50" at bounding box center [1025, 848] width 36 height 20
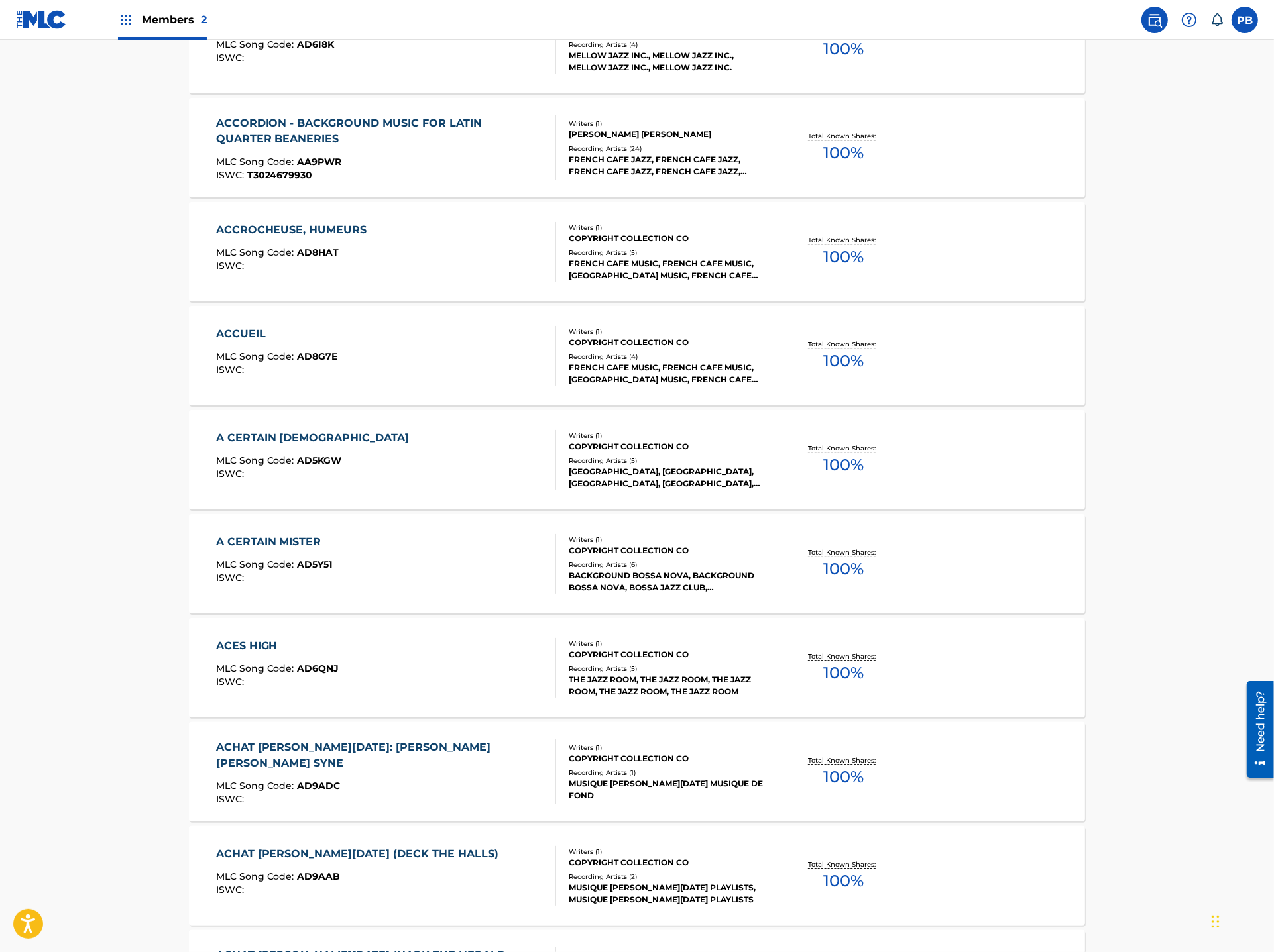
scroll to position [4884, 0]
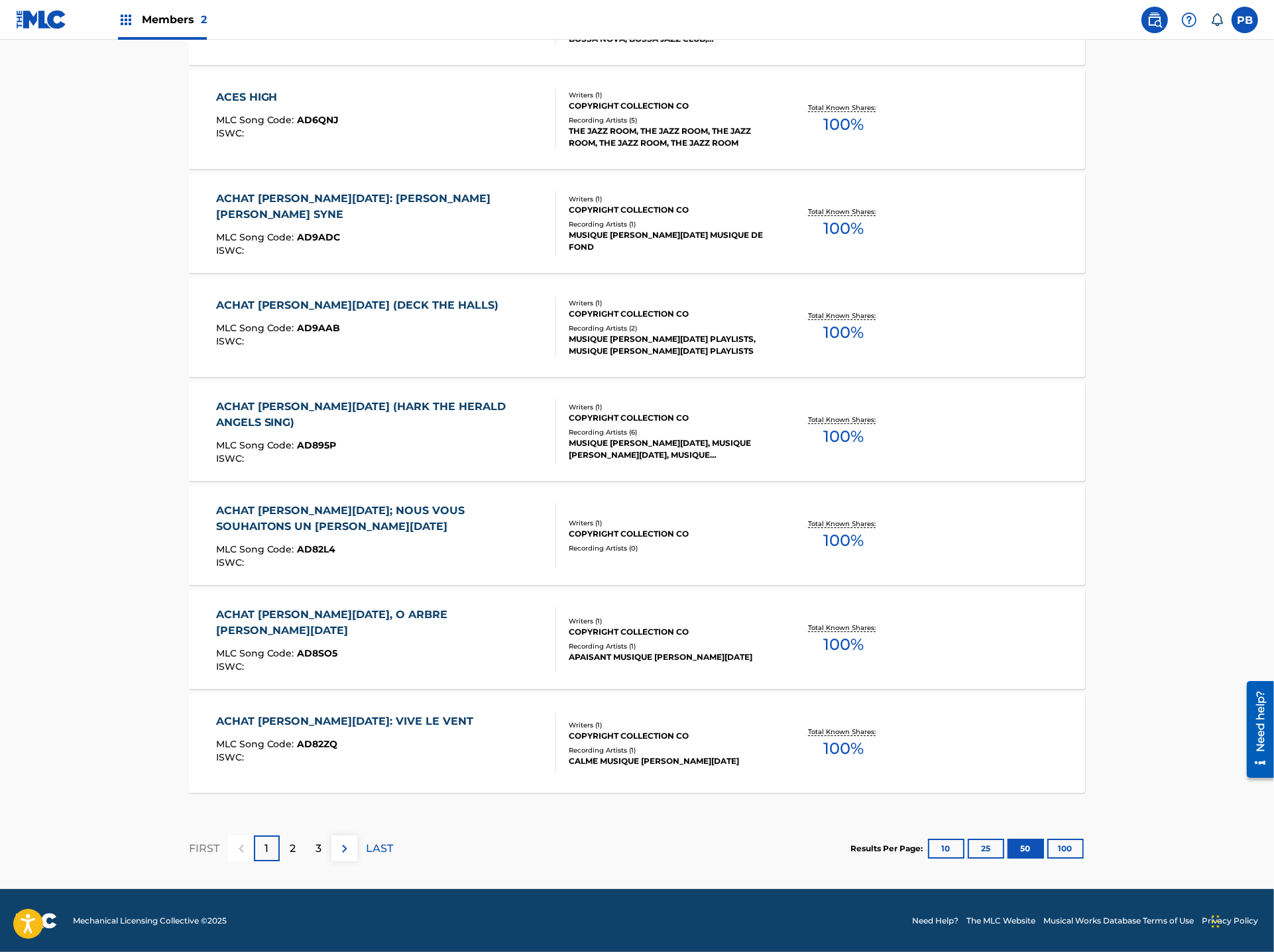
click at [1063, 852] on button "100" at bounding box center [1065, 848] width 36 height 20
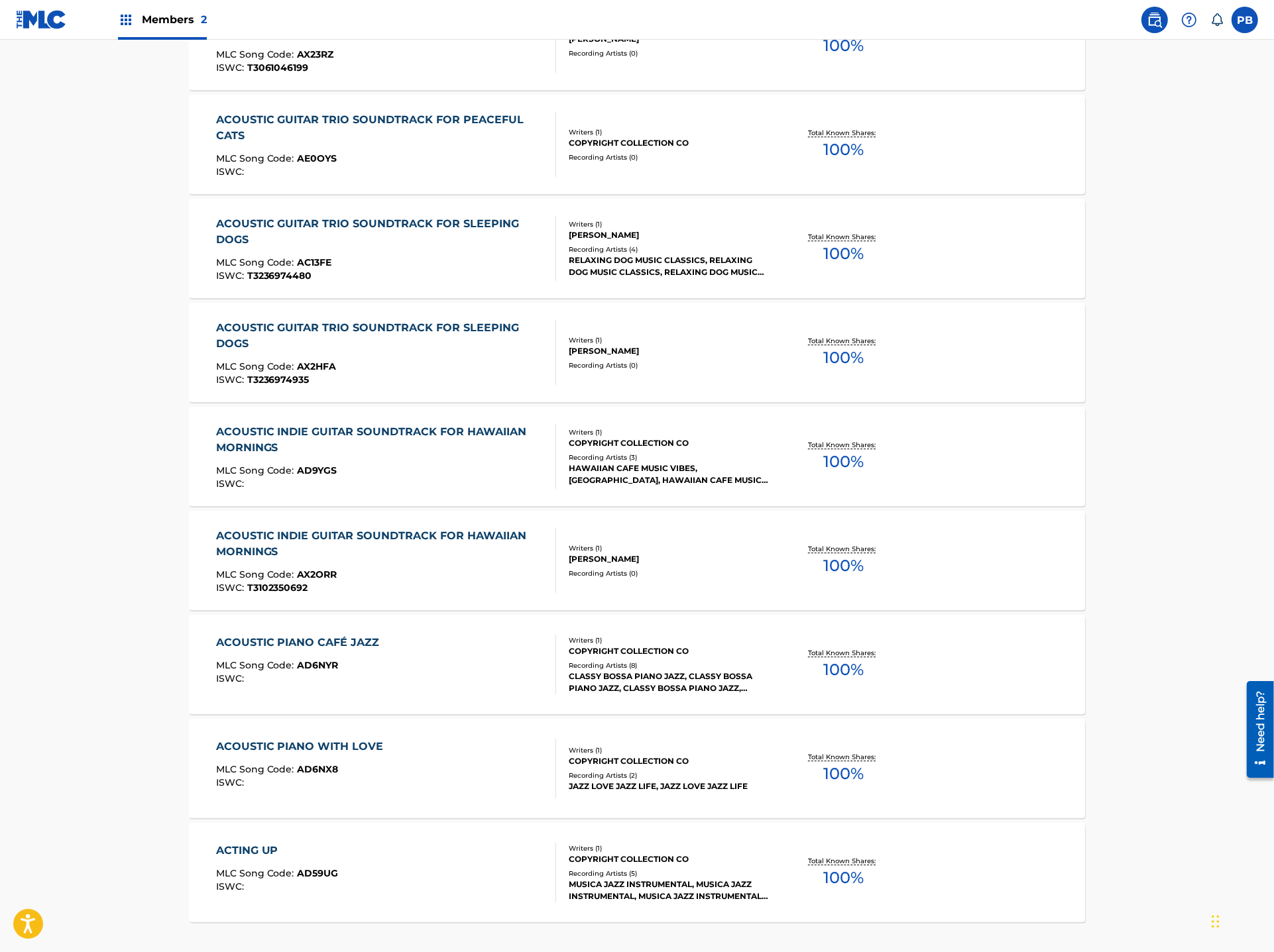
scroll to position [10033, 0]
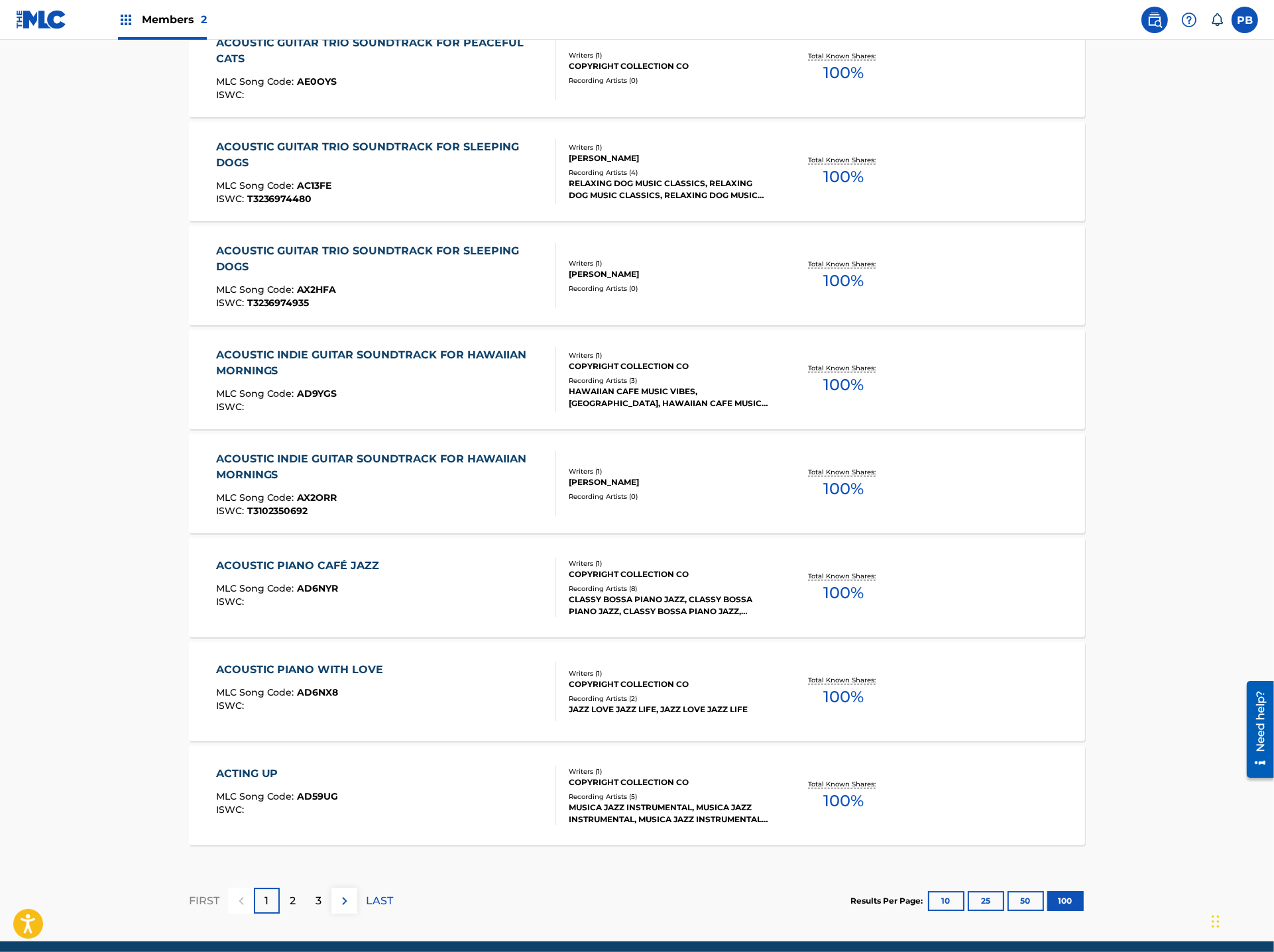
click at [709, 376] on div "Recording Artists ( 3 )" at bounding box center [668, 380] width 200 height 10
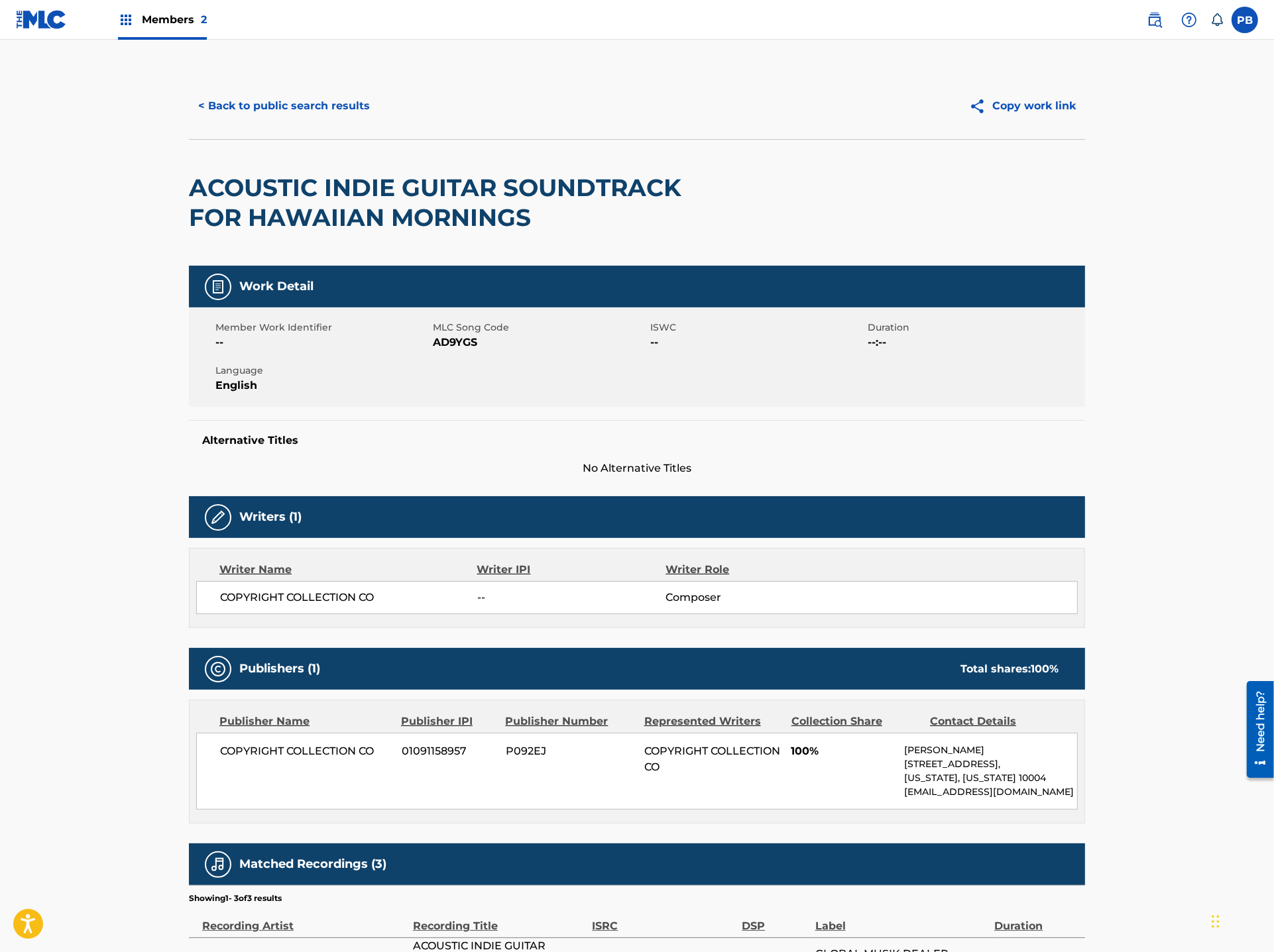
scroll to position [229, 0]
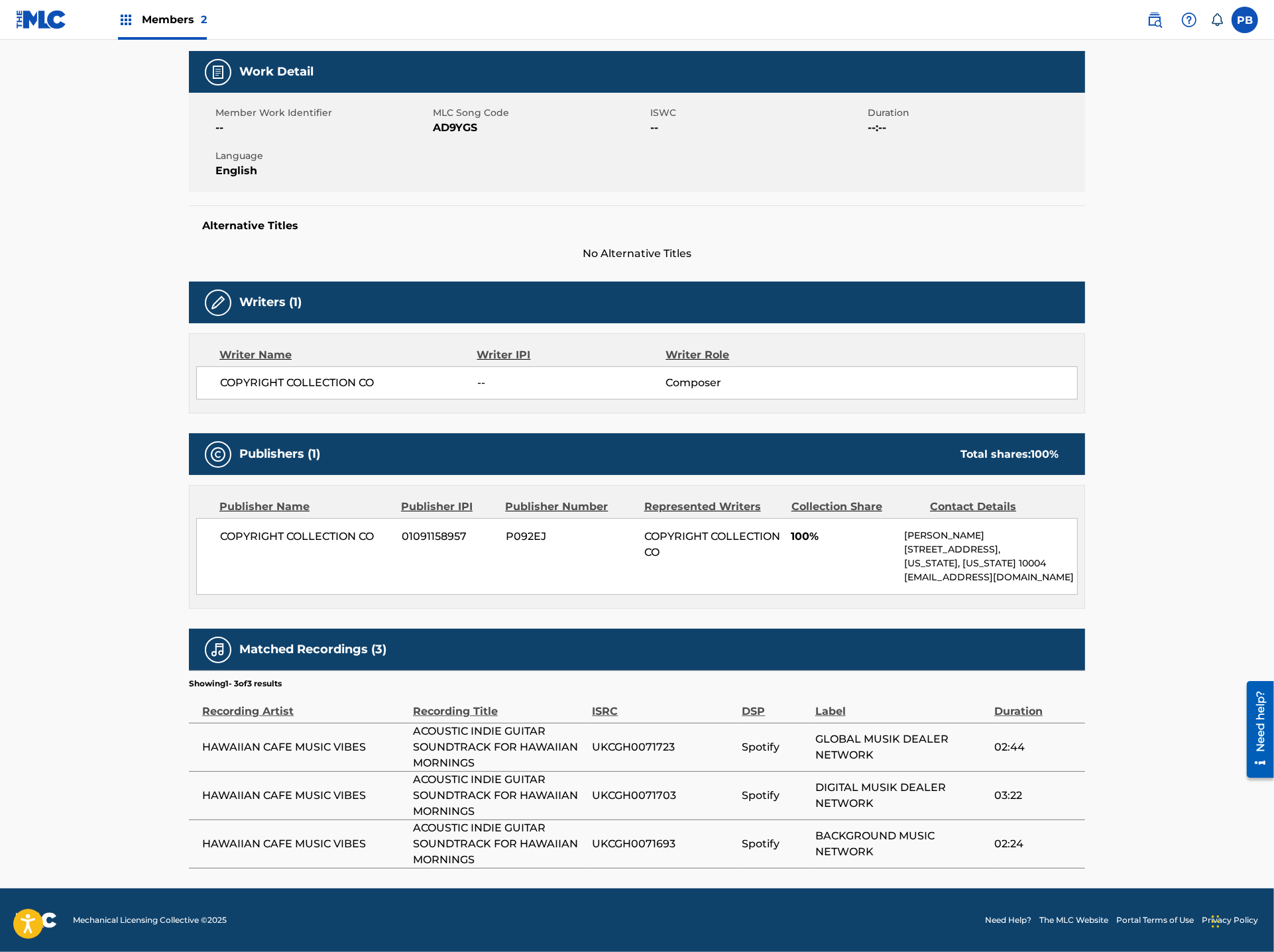
click at [652, 740] on span "UKCGH0071723" at bounding box center [664, 747] width 144 height 16
copy span "UKCGH0071723"
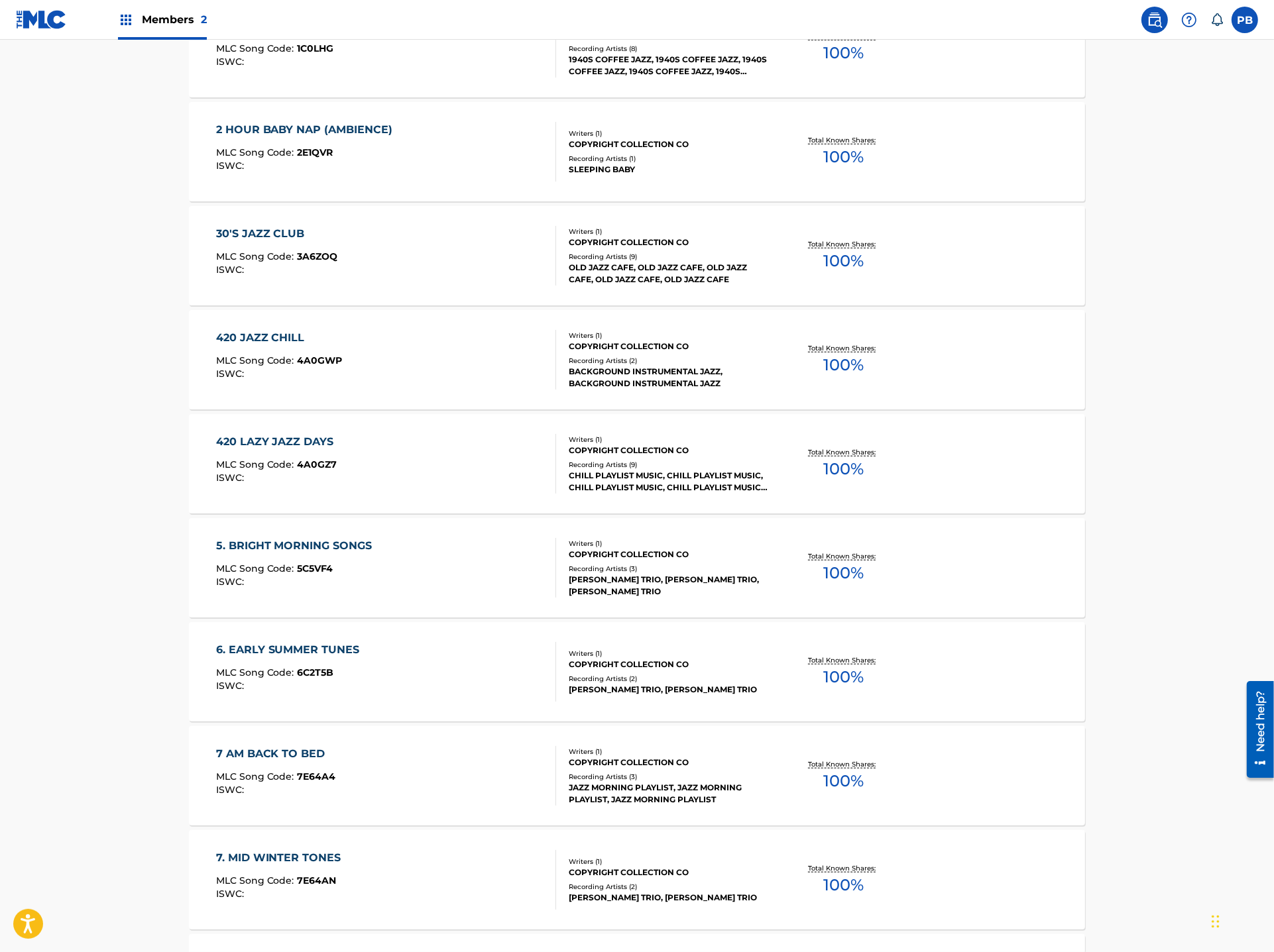
scroll to position [1172, 0]
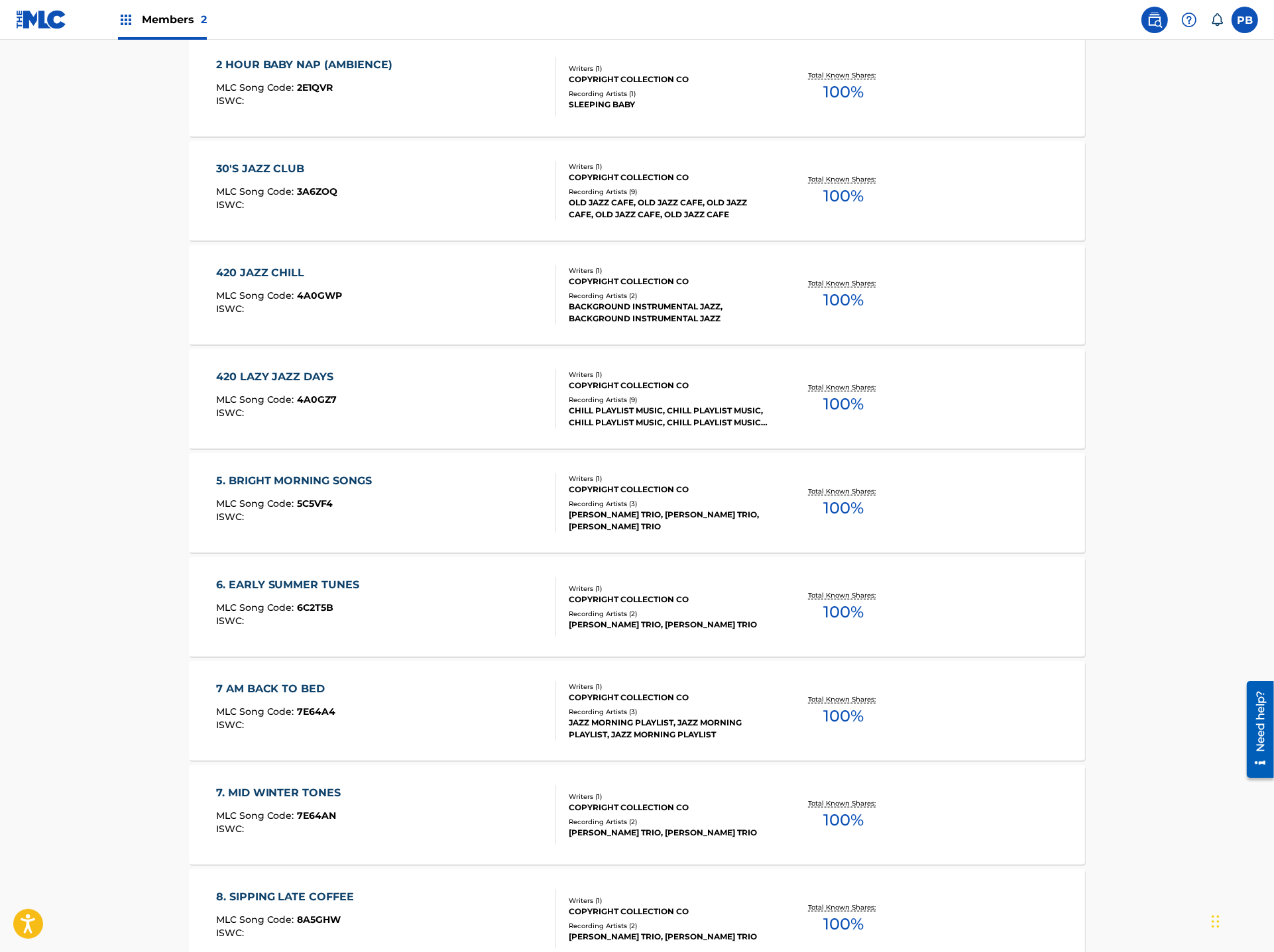
click at [490, 719] on div "7 AM BACK TO BED MLC Song Code : 7E64A4 ISWC :" at bounding box center [386, 711] width 340 height 60
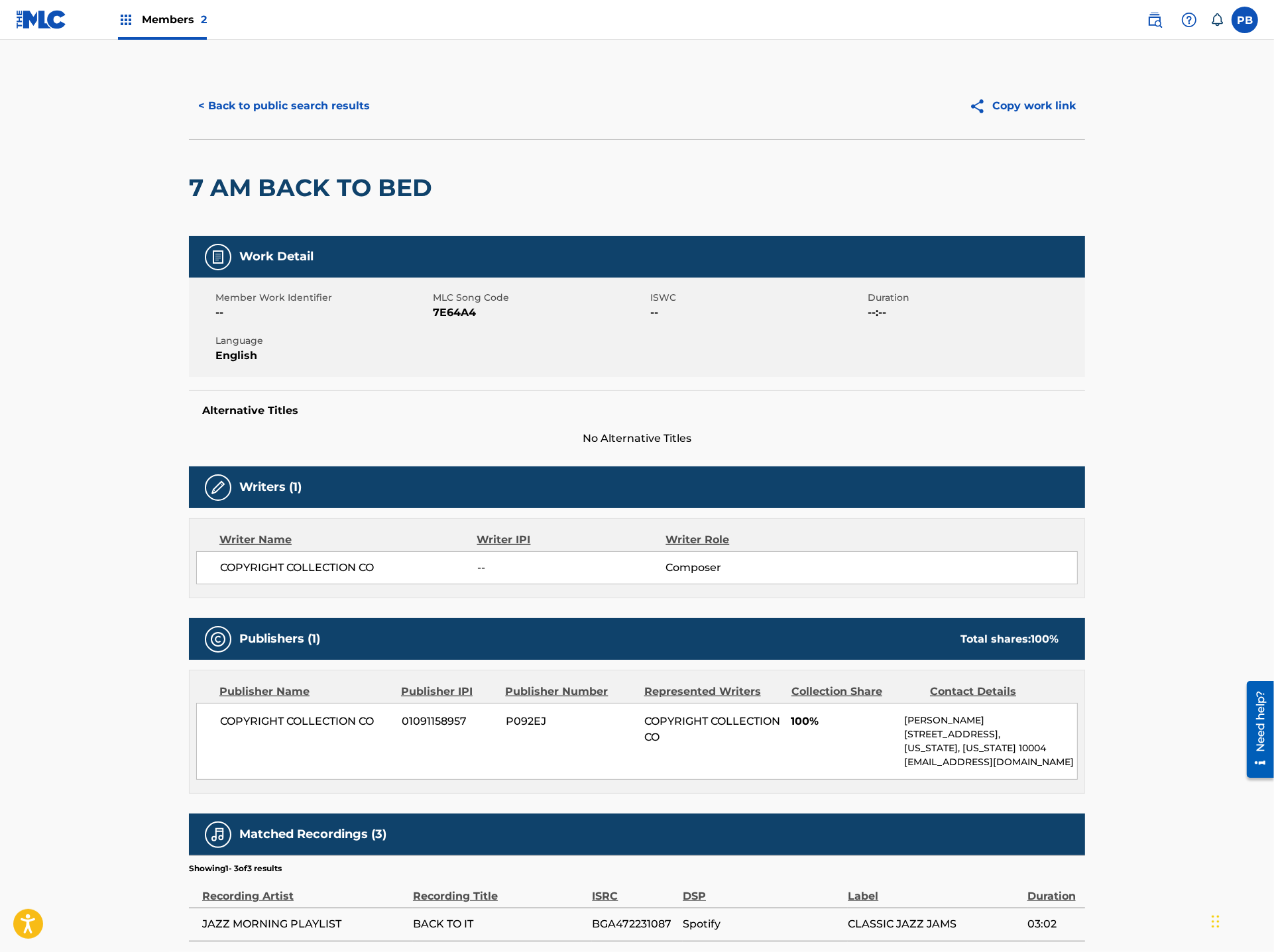
scroll to position [153, 0]
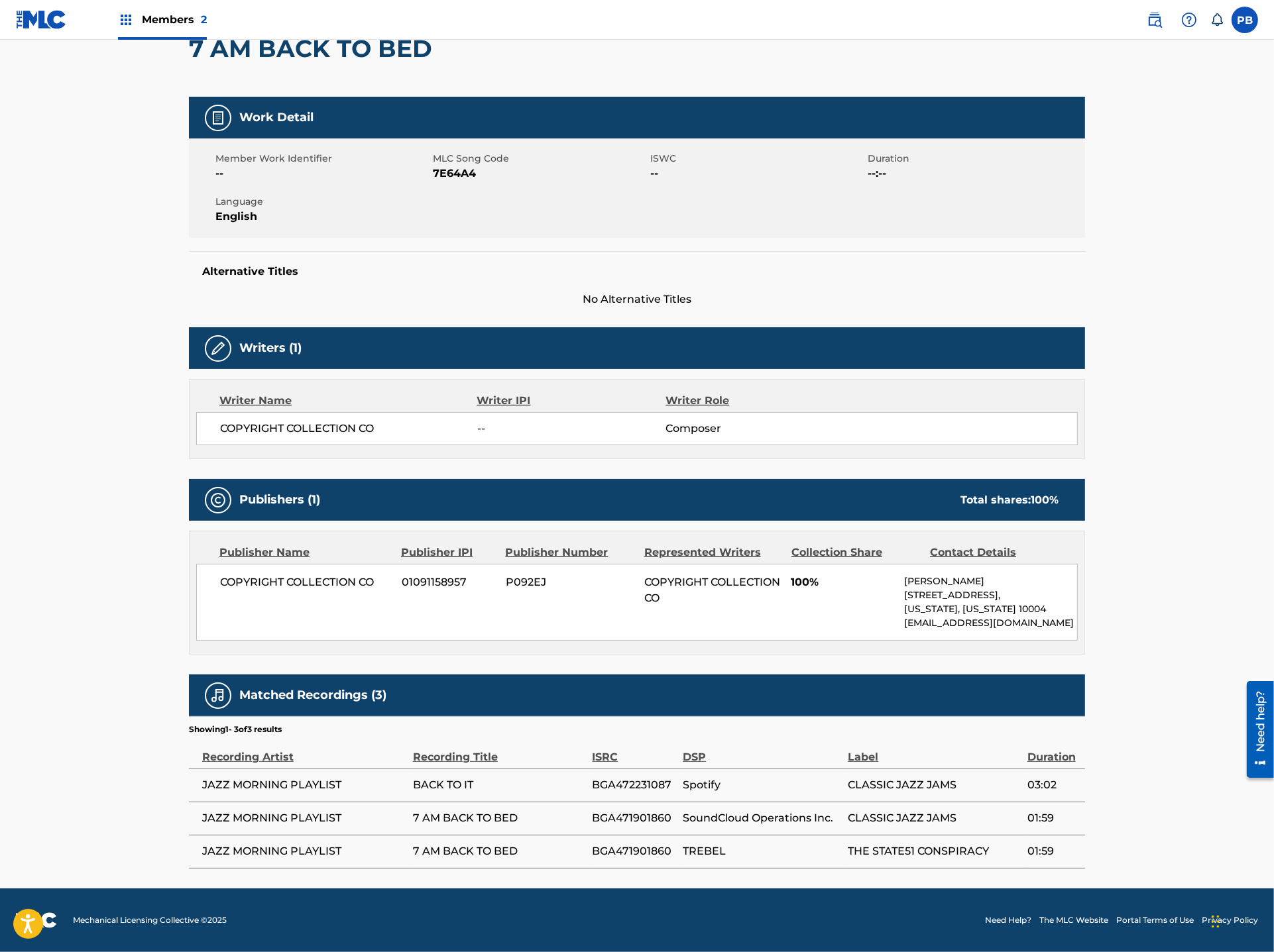
click at [632, 784] on span "BGA472231087" at bounding box center [634, 785] width 84 height 16
copy span "BGA472231087"
click at [883, 618] on div "COPYRIGHT COLLECTION CO 01091158957 P092EJ COPYRIGHT COLLECTION CO 100% [PERSON…" at bounding box center [637, 602] width 882 height 77
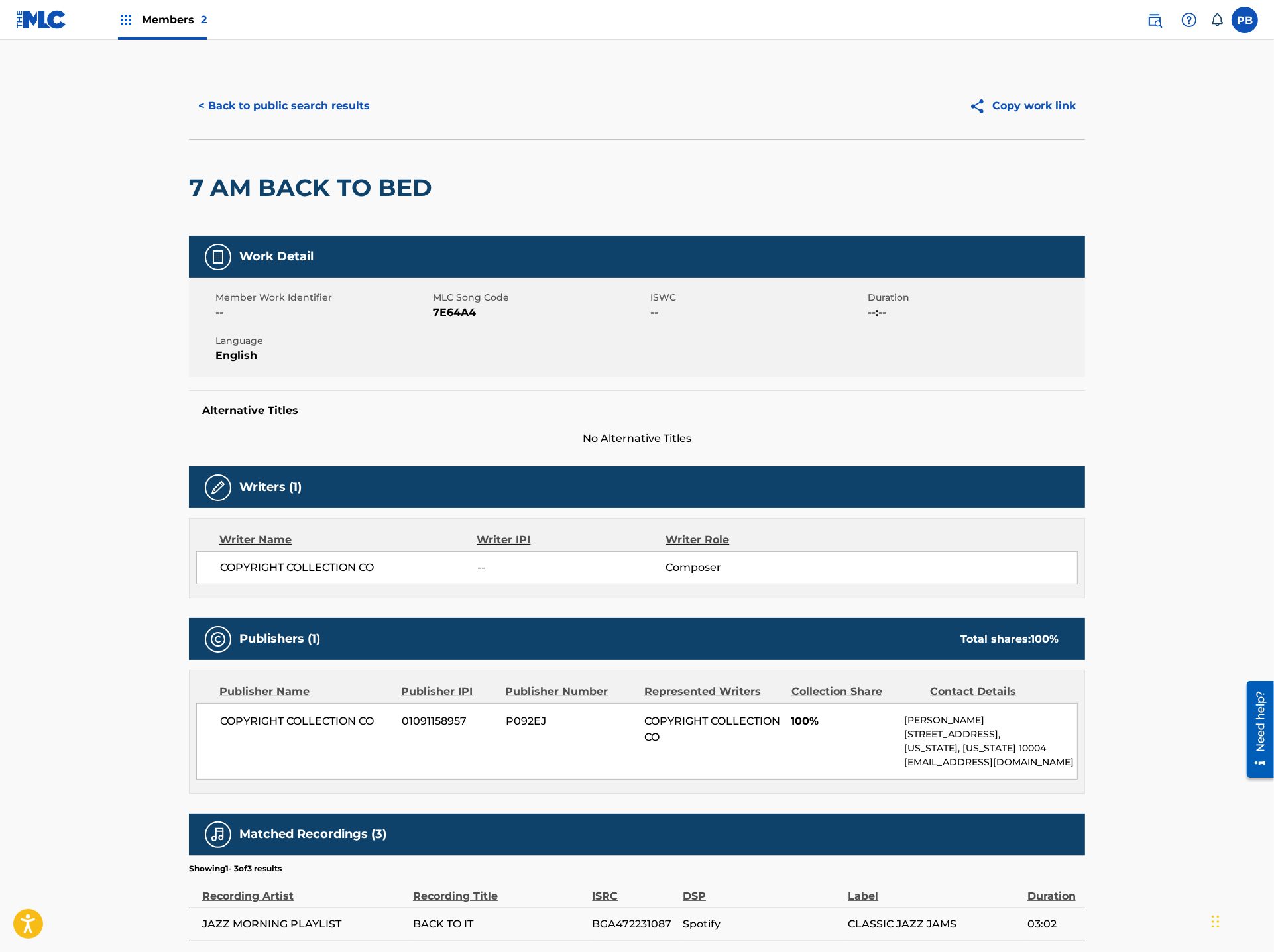
click at [303, 100] on button "< Back to public search results" at bounding box center [284, 106] width 191 height 33
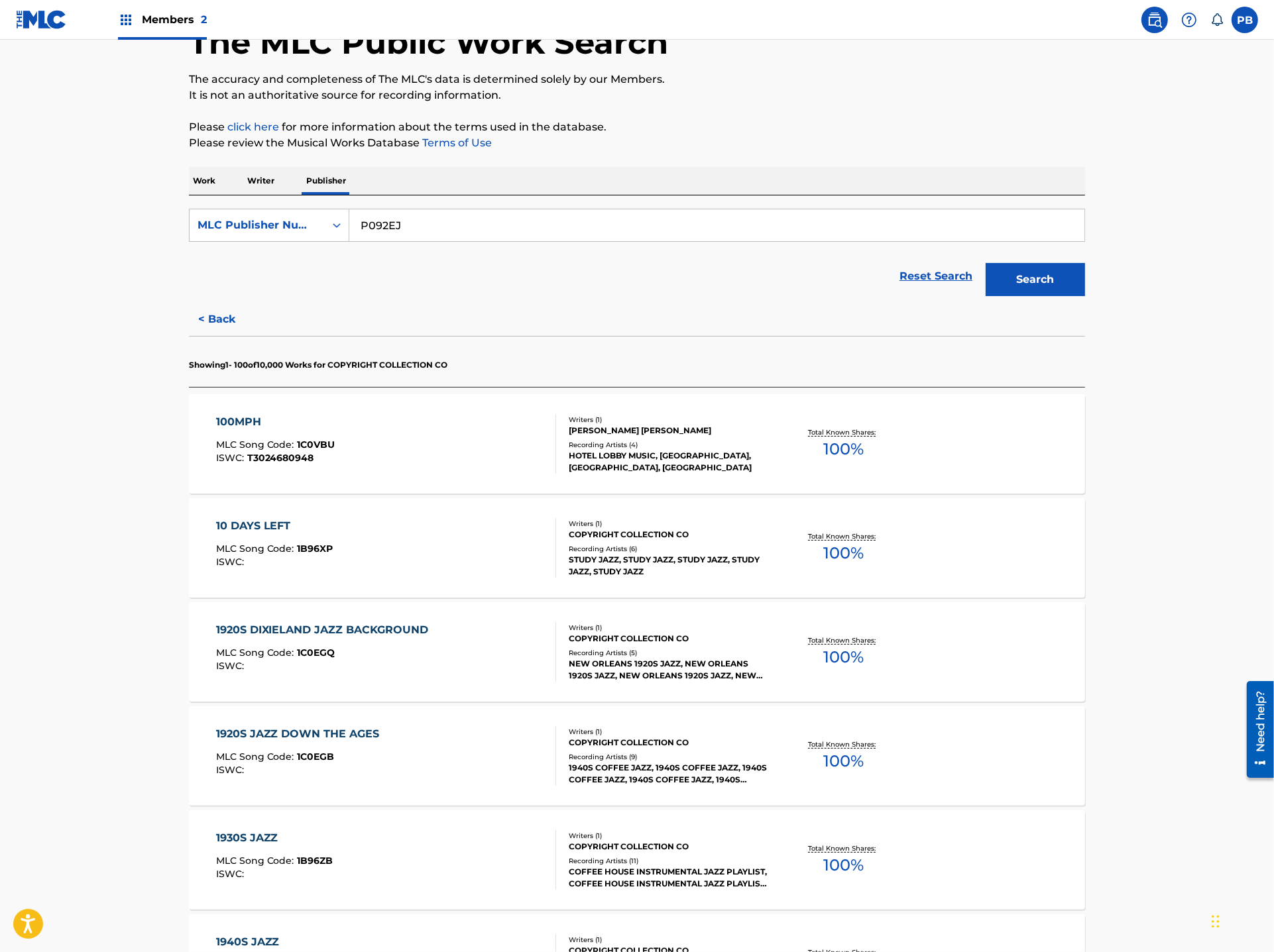
scroll to position [89, 0]
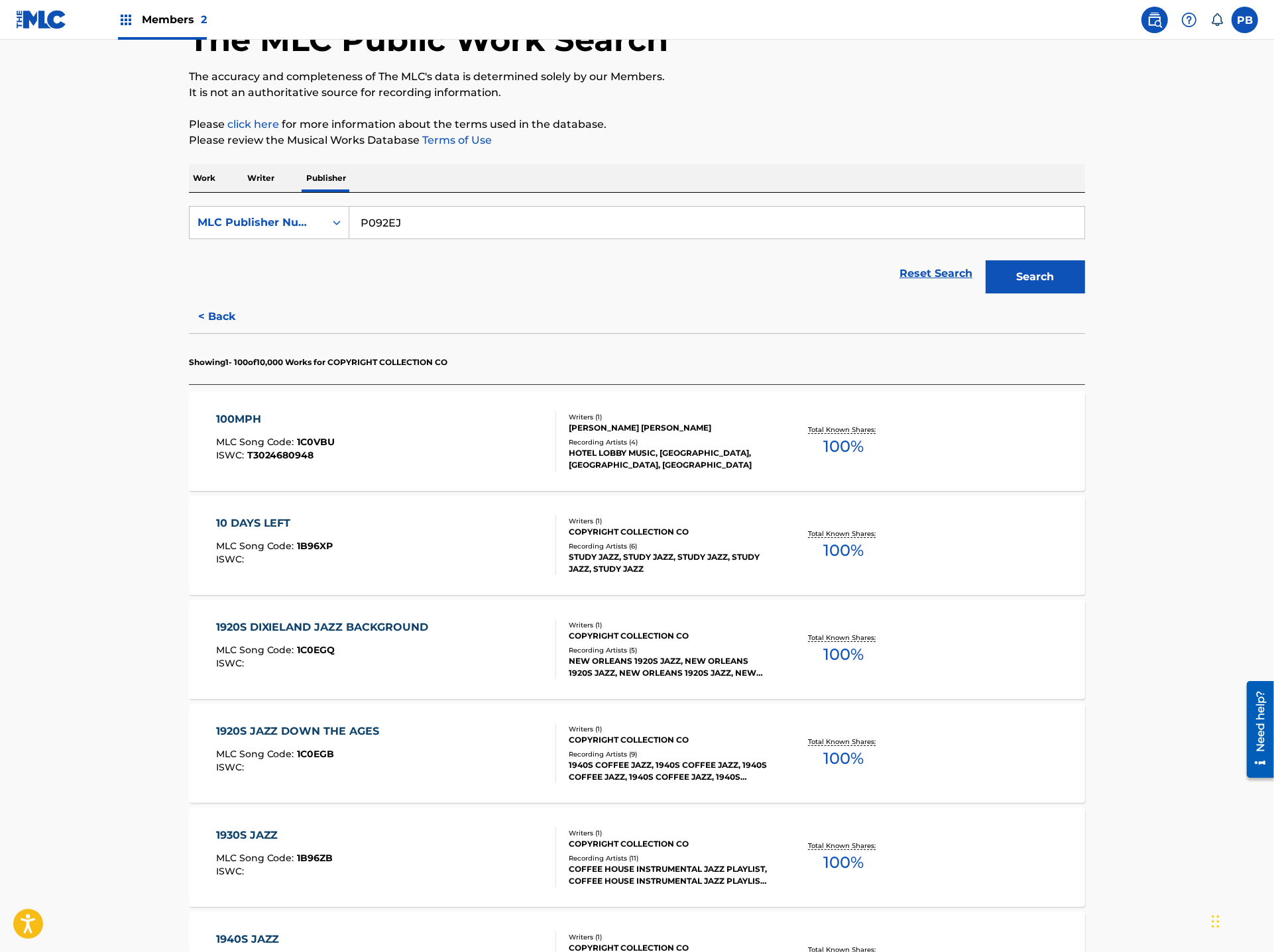
click at [214, 311] on button "< Back" at bounding box center [228, 317] width 79 height 33
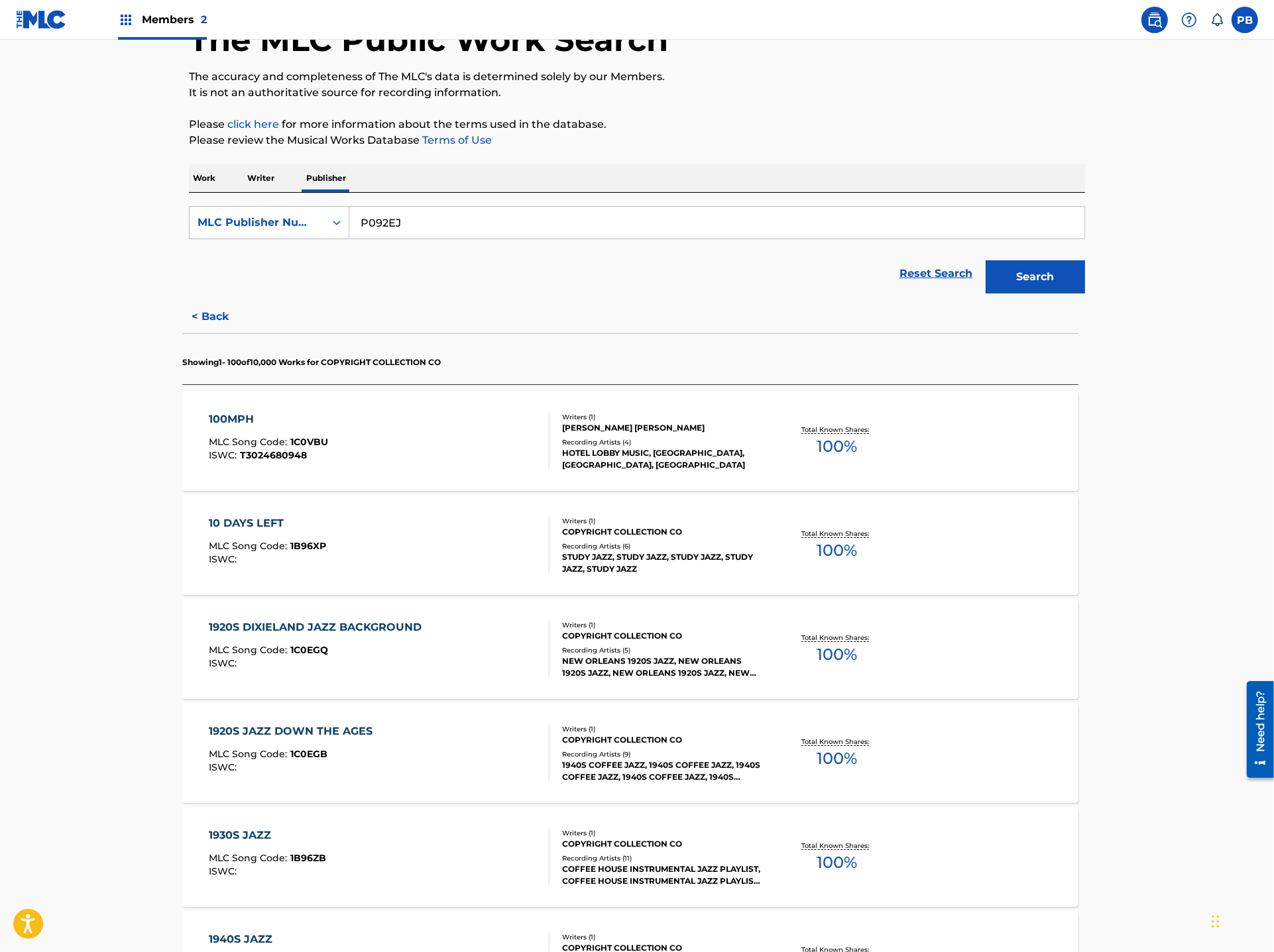
scroll to position [0, 0]
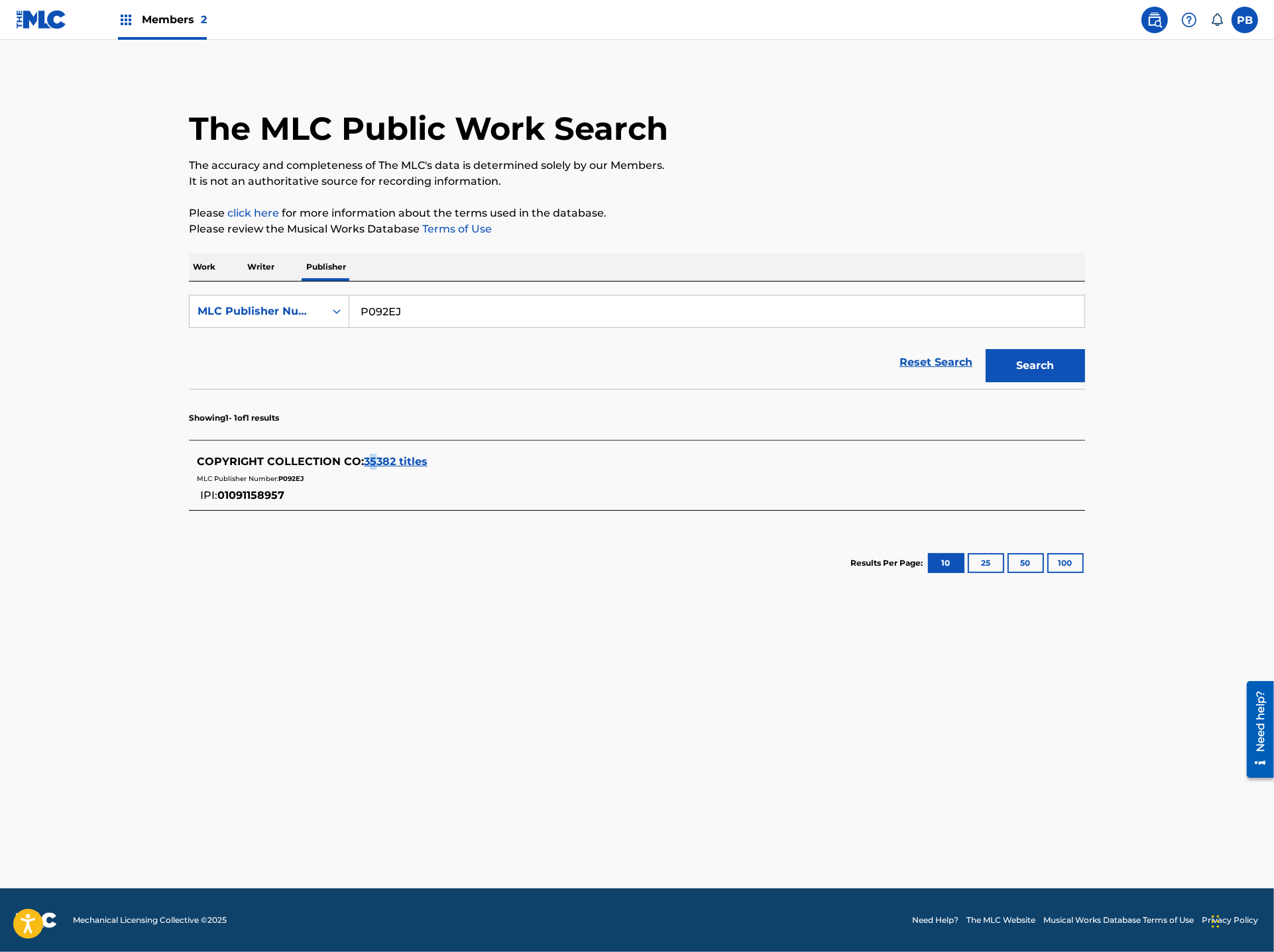
click at [373, 463] on span "35382 titles" at bounding box center [395, 461] width 64 height 13
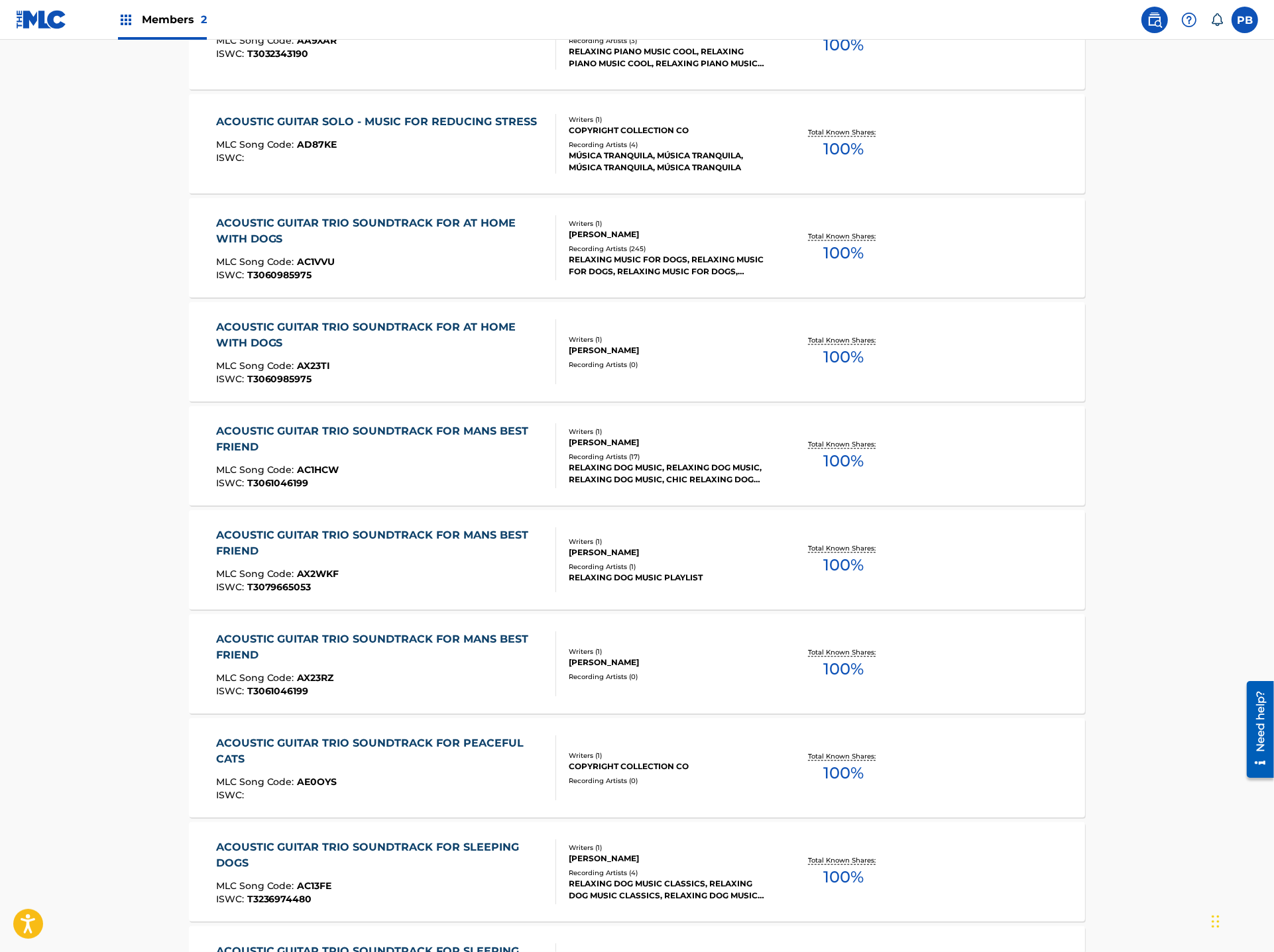
scroll to position [10085, 0]
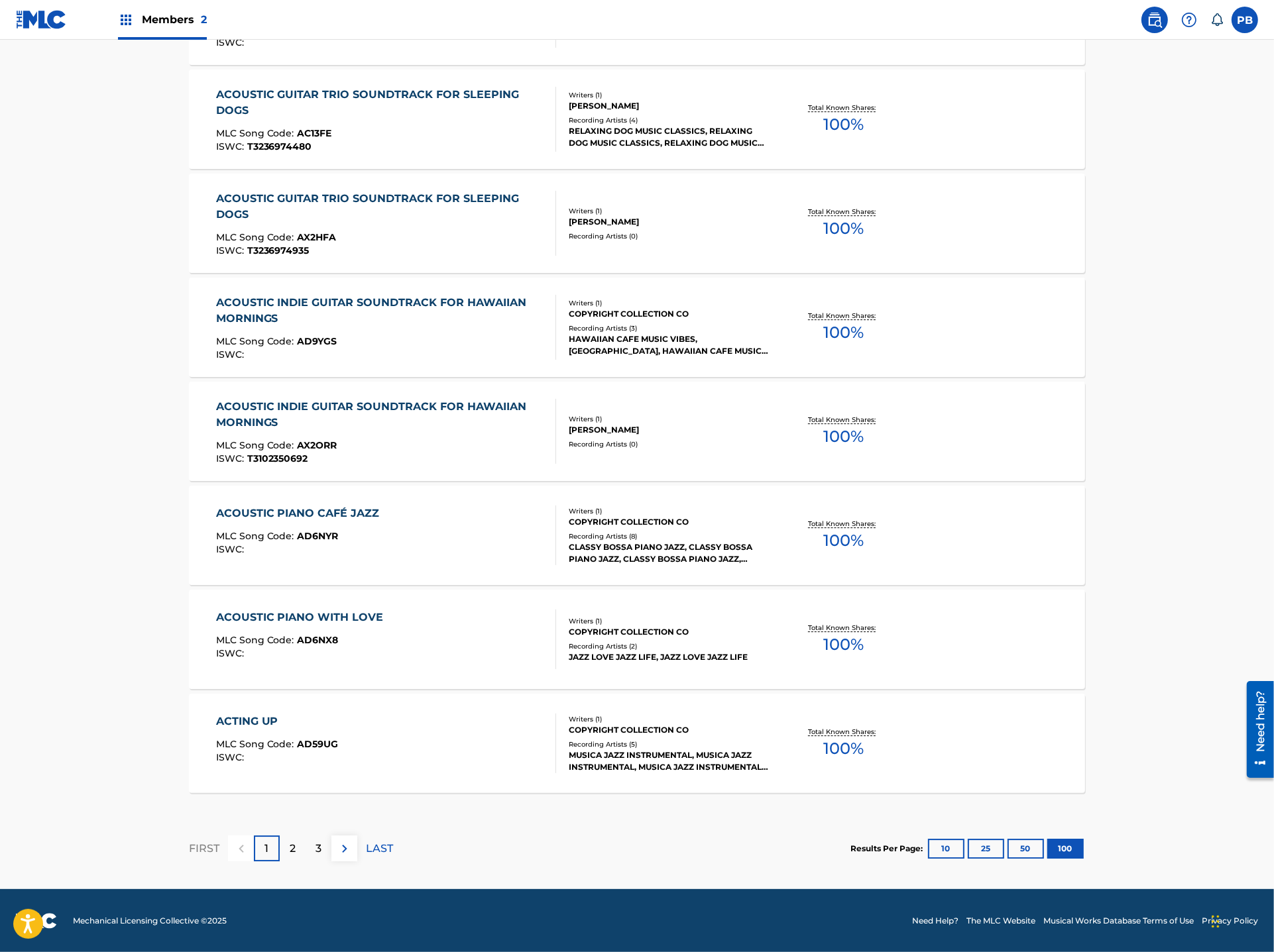
click at [320, 850] on p "3" at bounding box center [318, 848] width 6 height 16
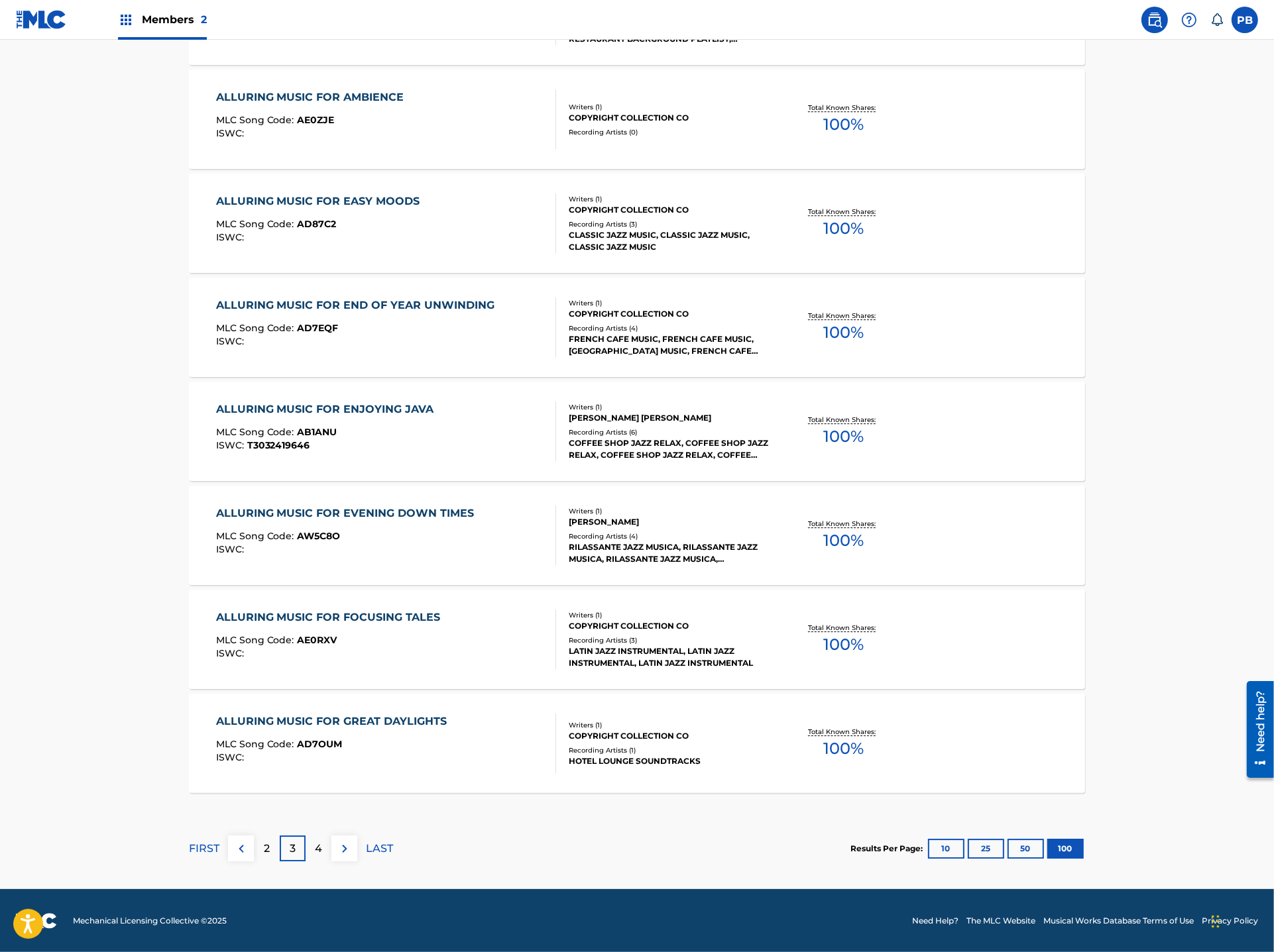
click at [308, 845] on div "4" at bounding box center [318, 848] width 26 height 26
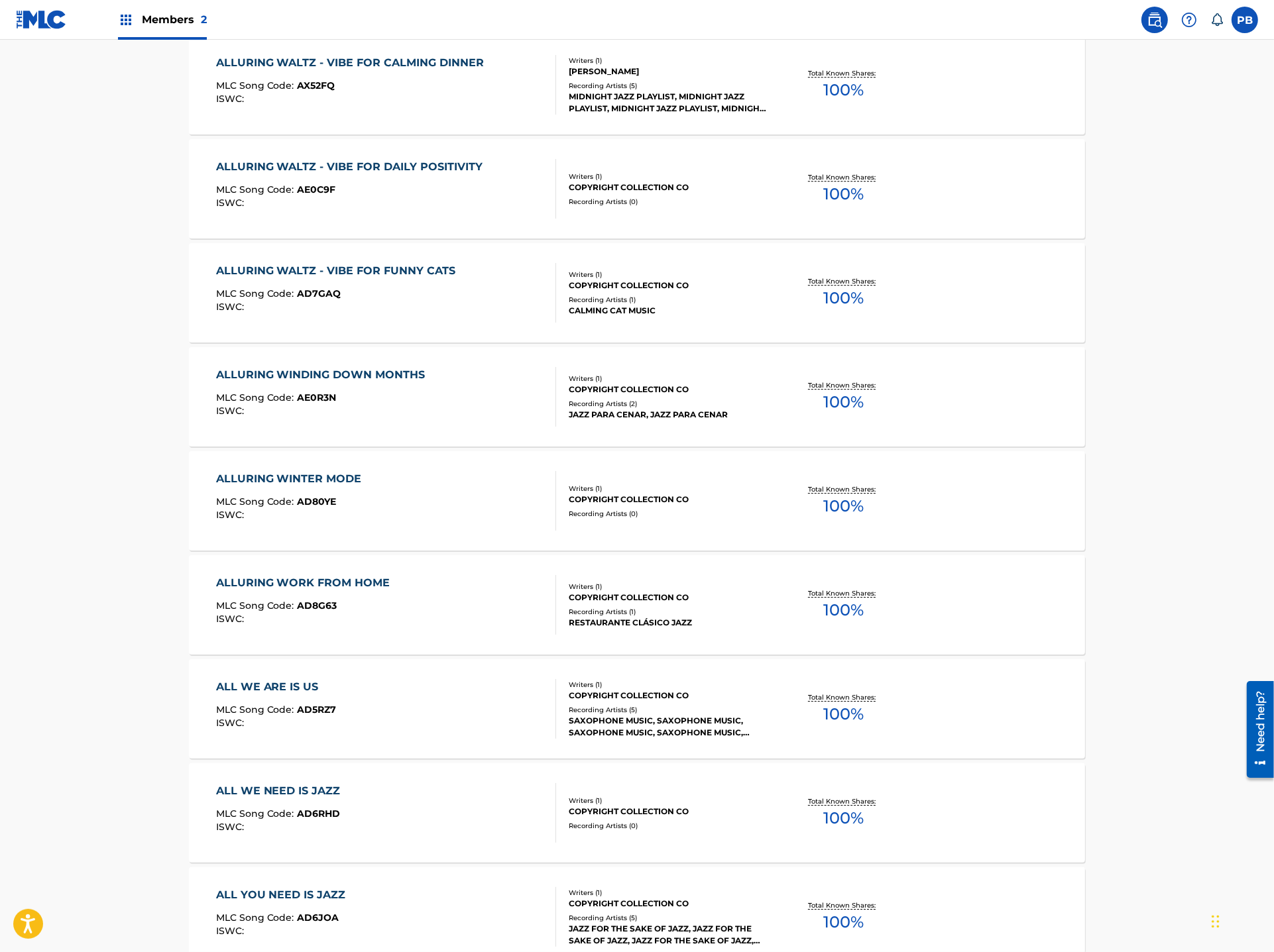
scroll to position [4295, 0]
click at [1078, 214] on div "ALLURING WALTZ - VIBE FOR DAILY POSITIVITY MLC Song Code : AE0C9F ISWC : Writer…" at bounding box center [637, 188] width 896 height 100
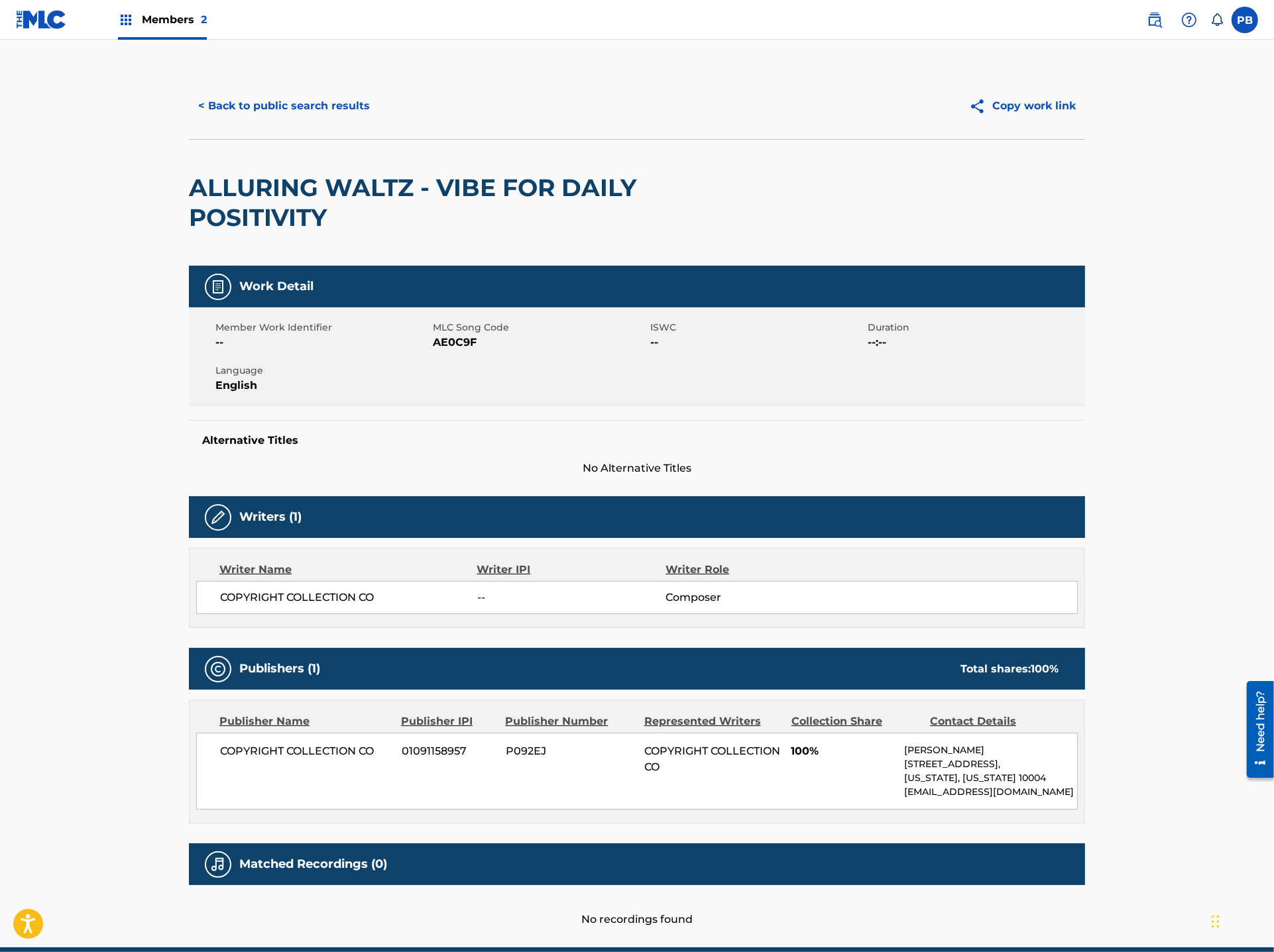
click at [1032, 765] on p "[STREET_ADDRESS]," at bounding box center [991, 765] width 173 height 14
click at [280, 120] on button "< Back to public search results" at bounding box center [284, 106] width 191 height 33
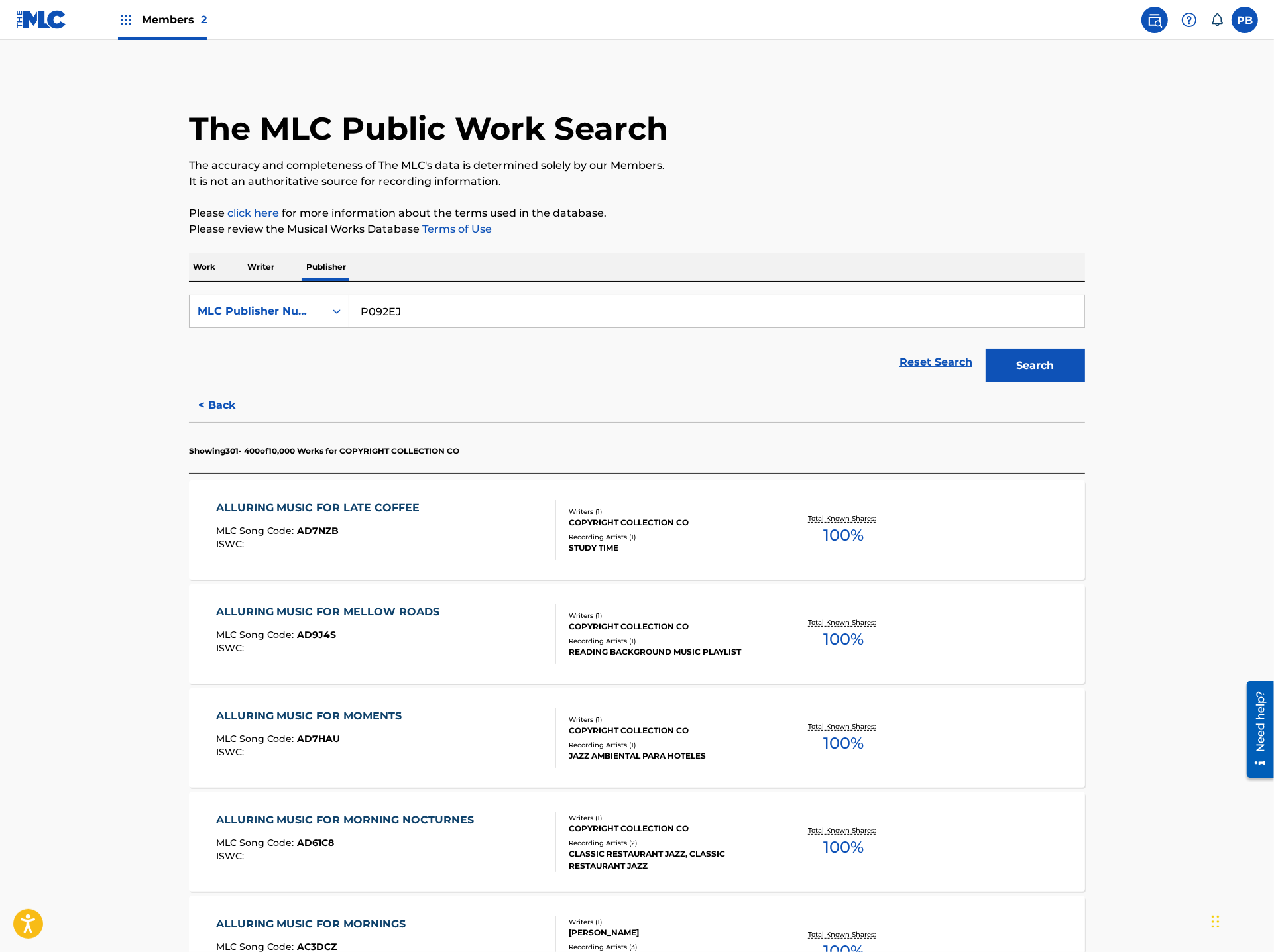
click at [173, 23] on span "Members 2" at bounding box center [174, 19] width 65 height 15
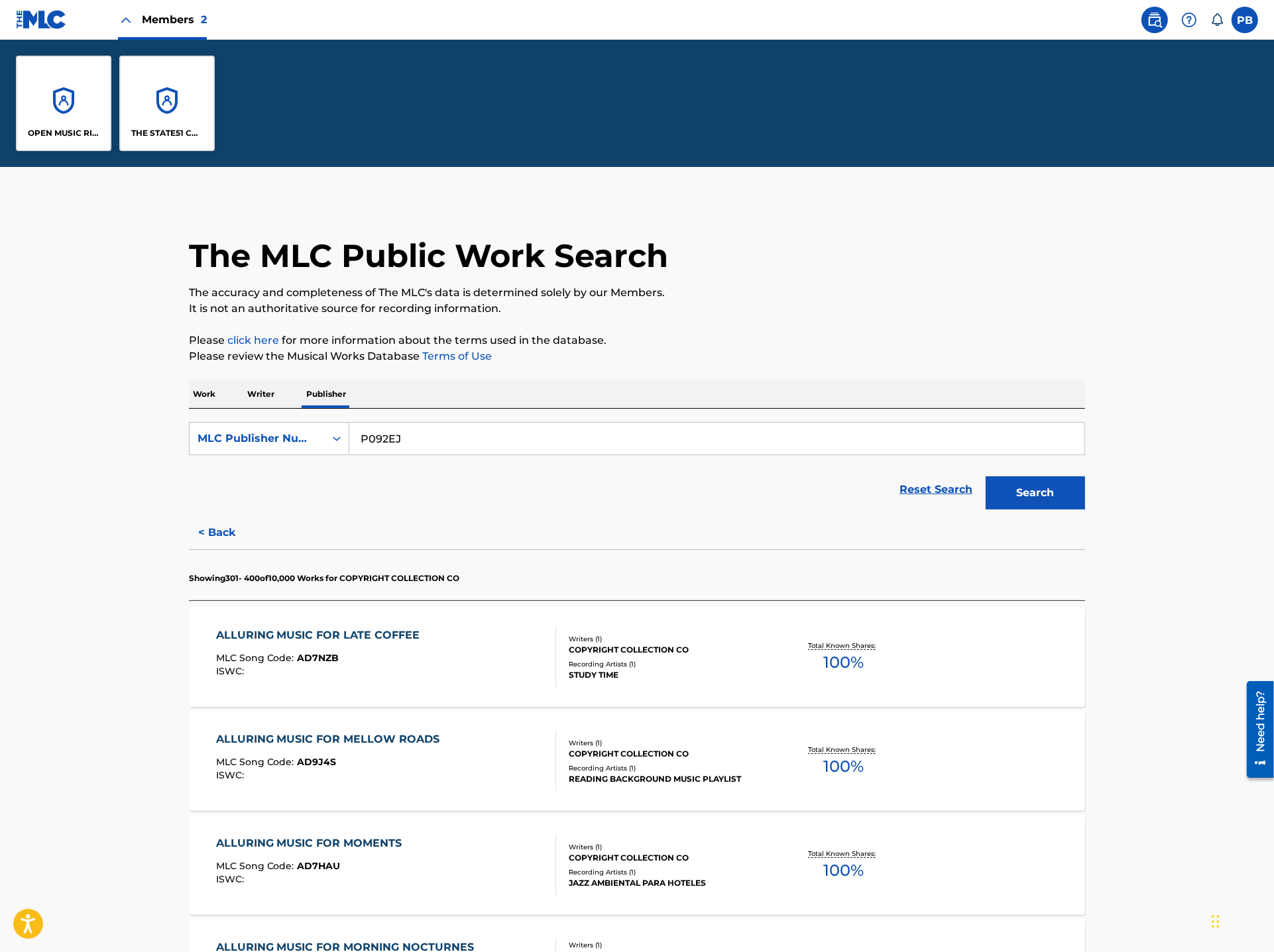
click at [176, 96] on div "THE STATE51 CONSPIRACY LTD" at bounding box center [167, 104] width 96 height 96
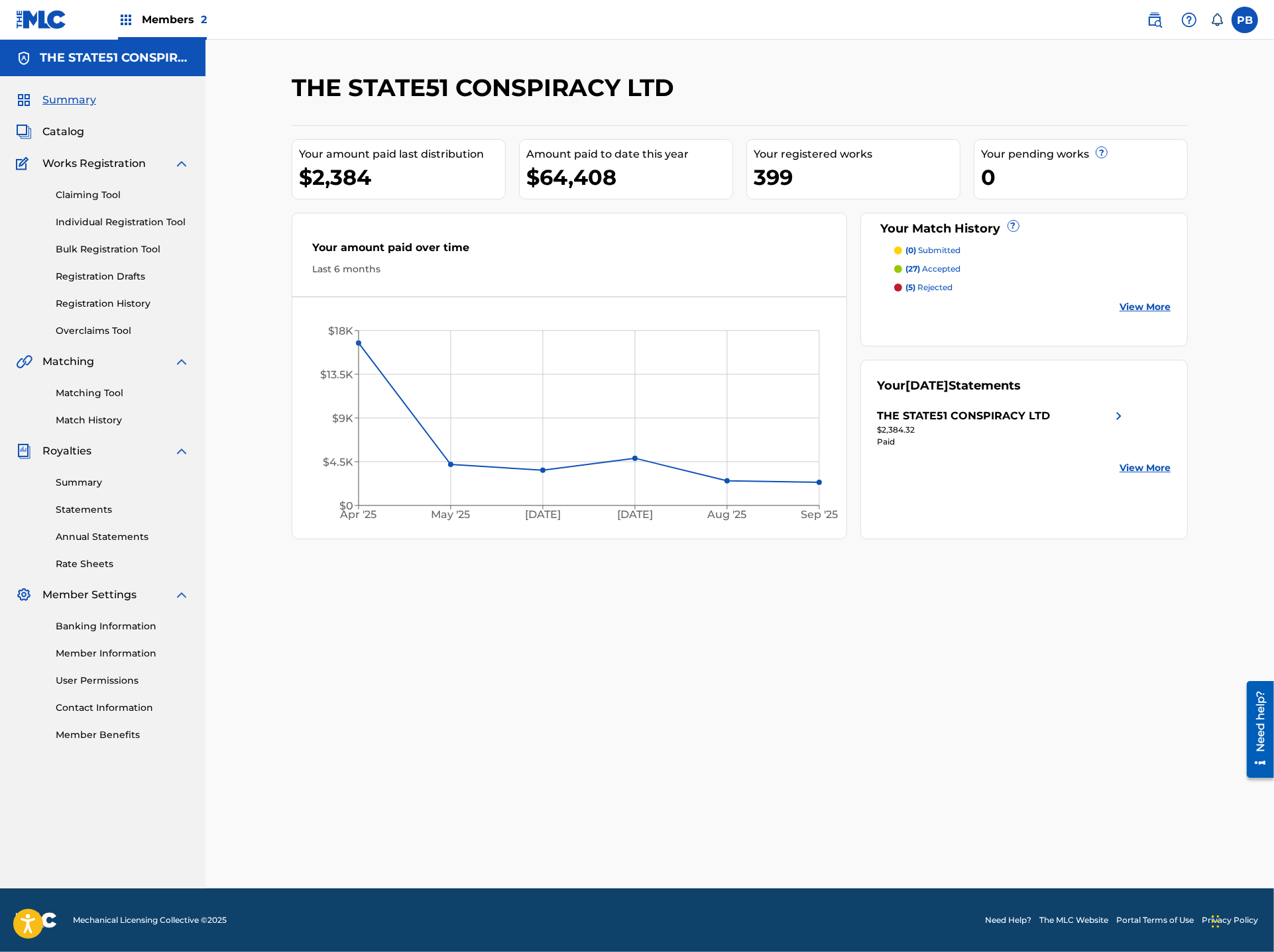
click at [708, 674] on div "THE STATE51 CONSPIRACY LTD Your amount paid last distribution $2,384 Amount pai…" at bounding box center [740, 481] width 928 height 816
